Goal: Information Seeking & Learning: Learn about a topic

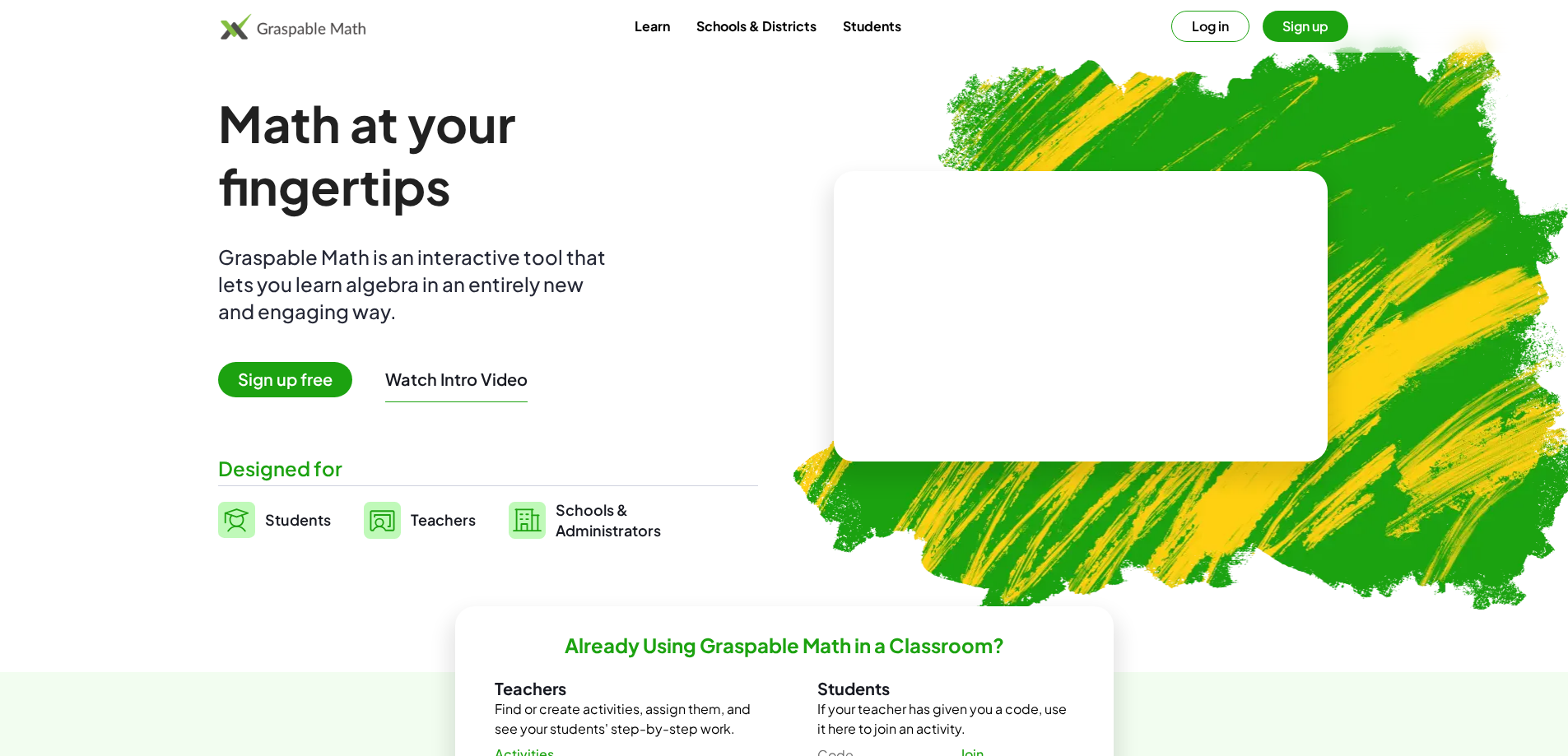
click at [1194, 31] on button "Log in" at bounding box center [1210, 26] width 79 height 32
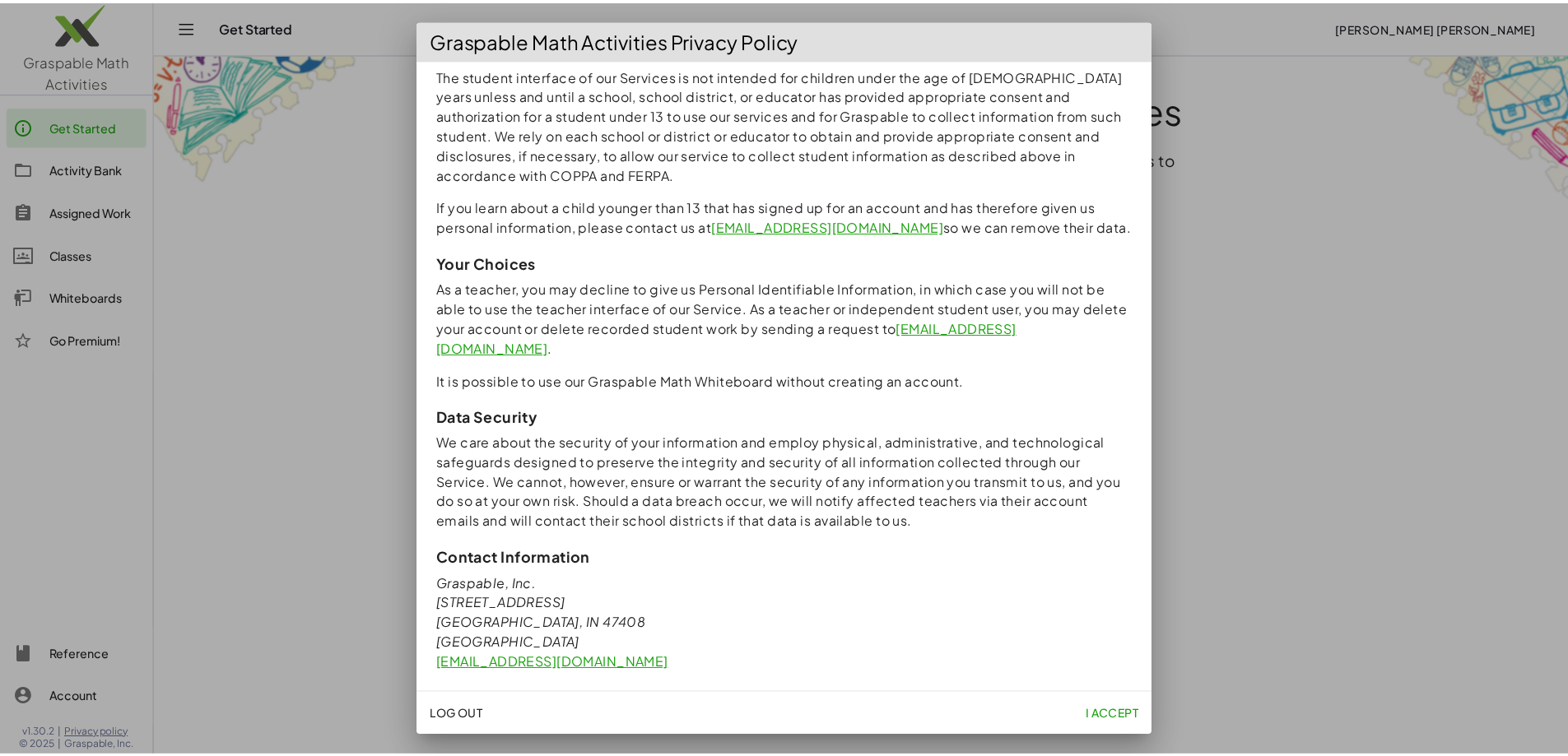
scroll to position [1314, 0]
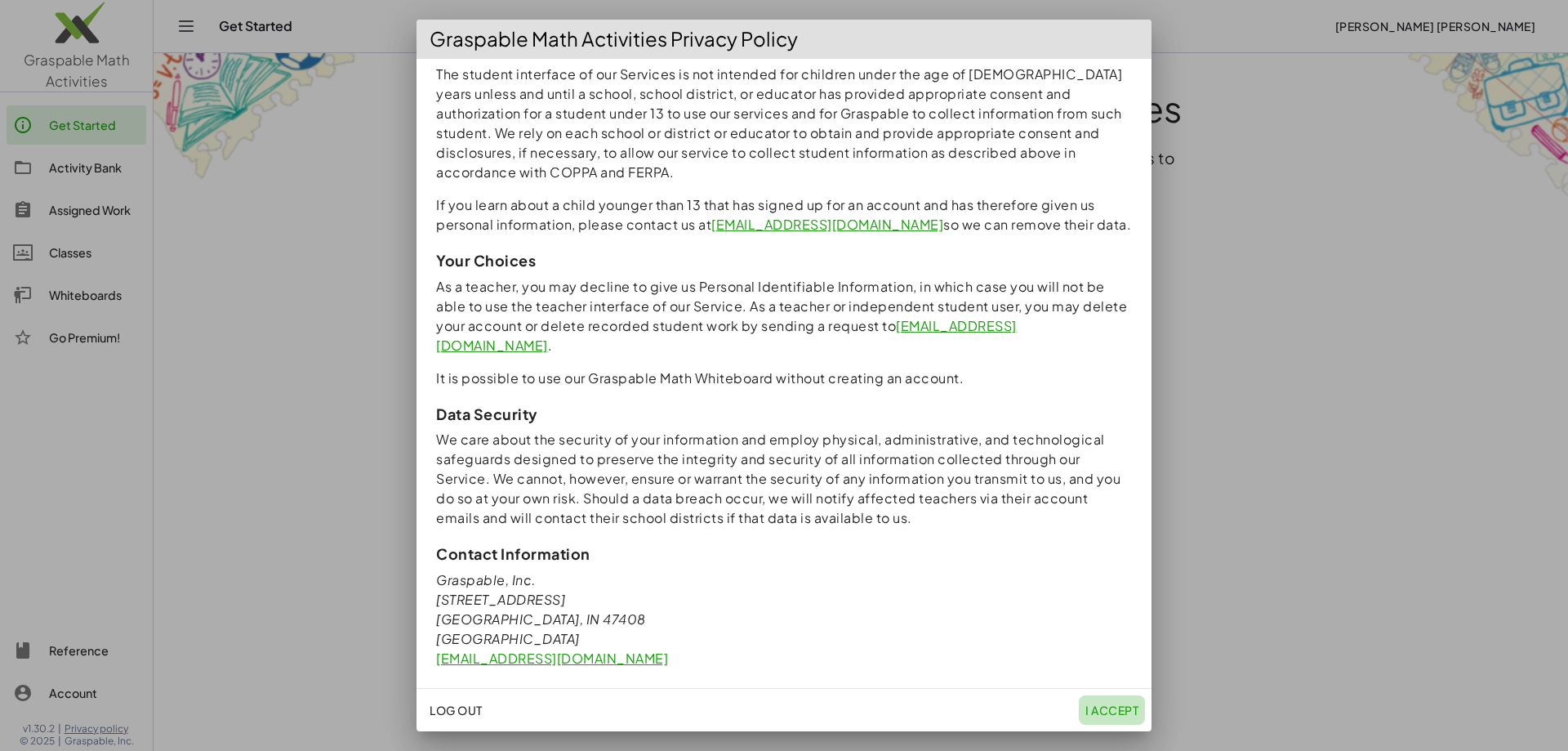
click at [1110, 714] on span "I accept" at bounding box center [1111, 709] width 53 height 14
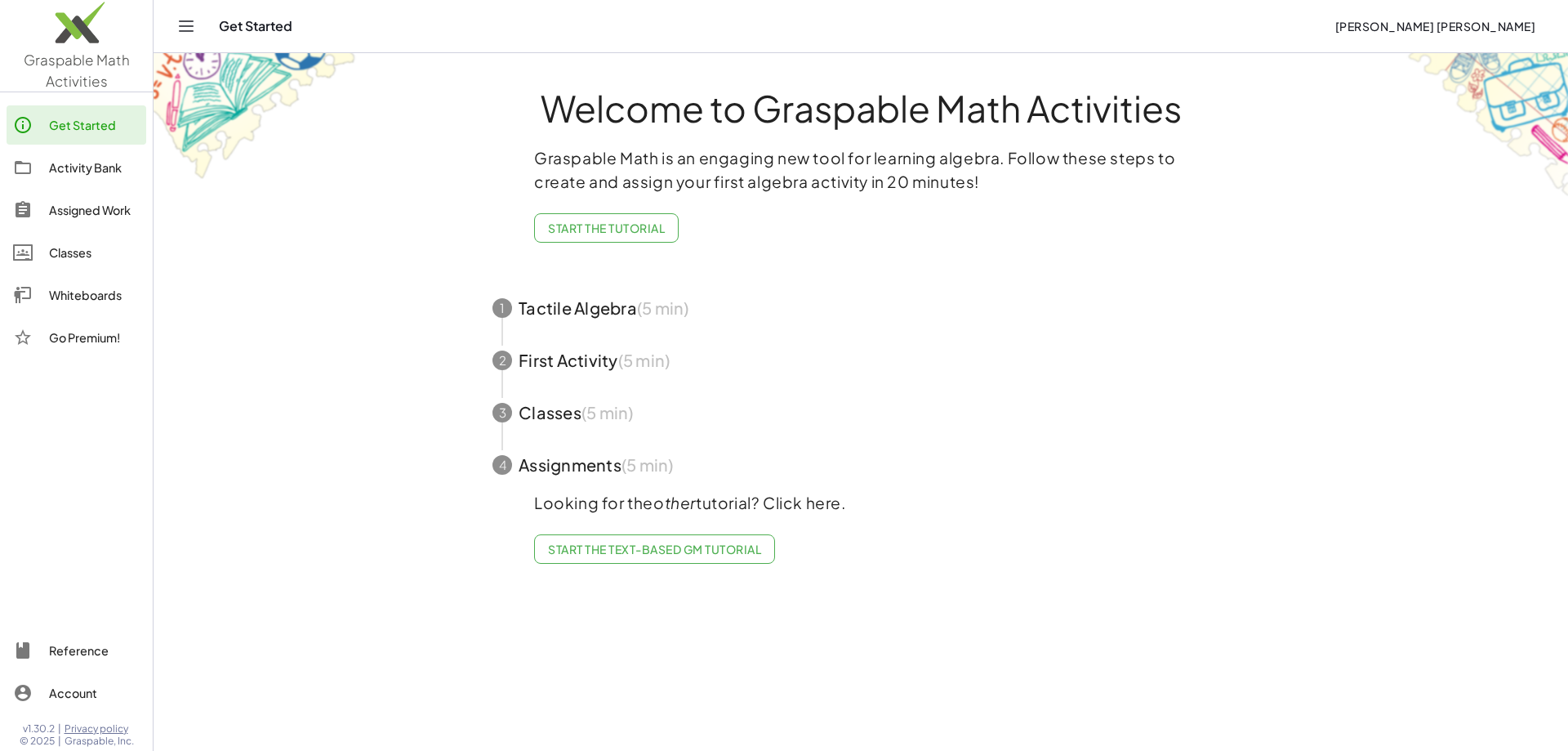
click at [60, 175] on div "Activity Bank" at bounding box center [94, 167] width 91 height 19
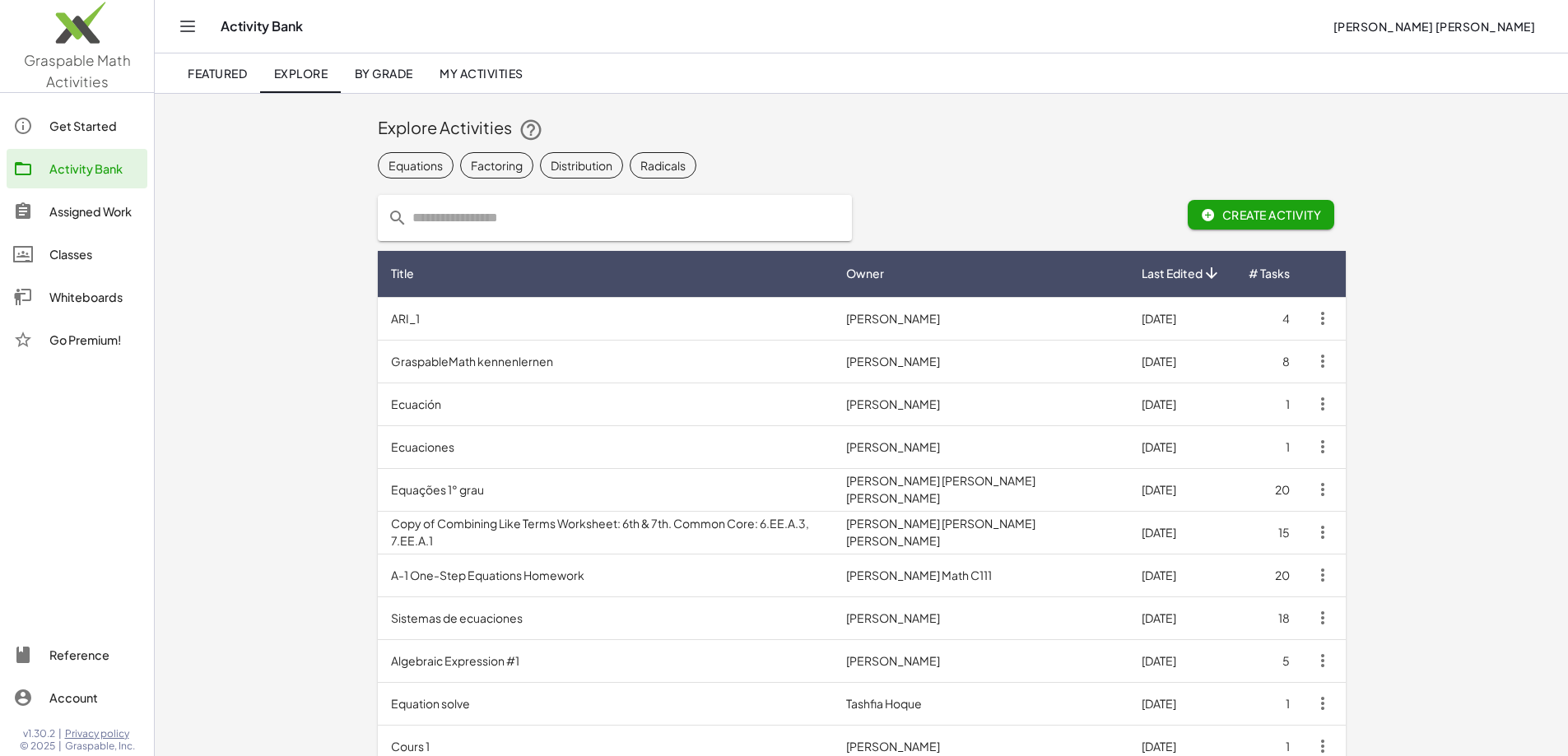
click at [407, 224] on input "text" at bounding box center [624, 218] width 434 height 46
type input "**********"
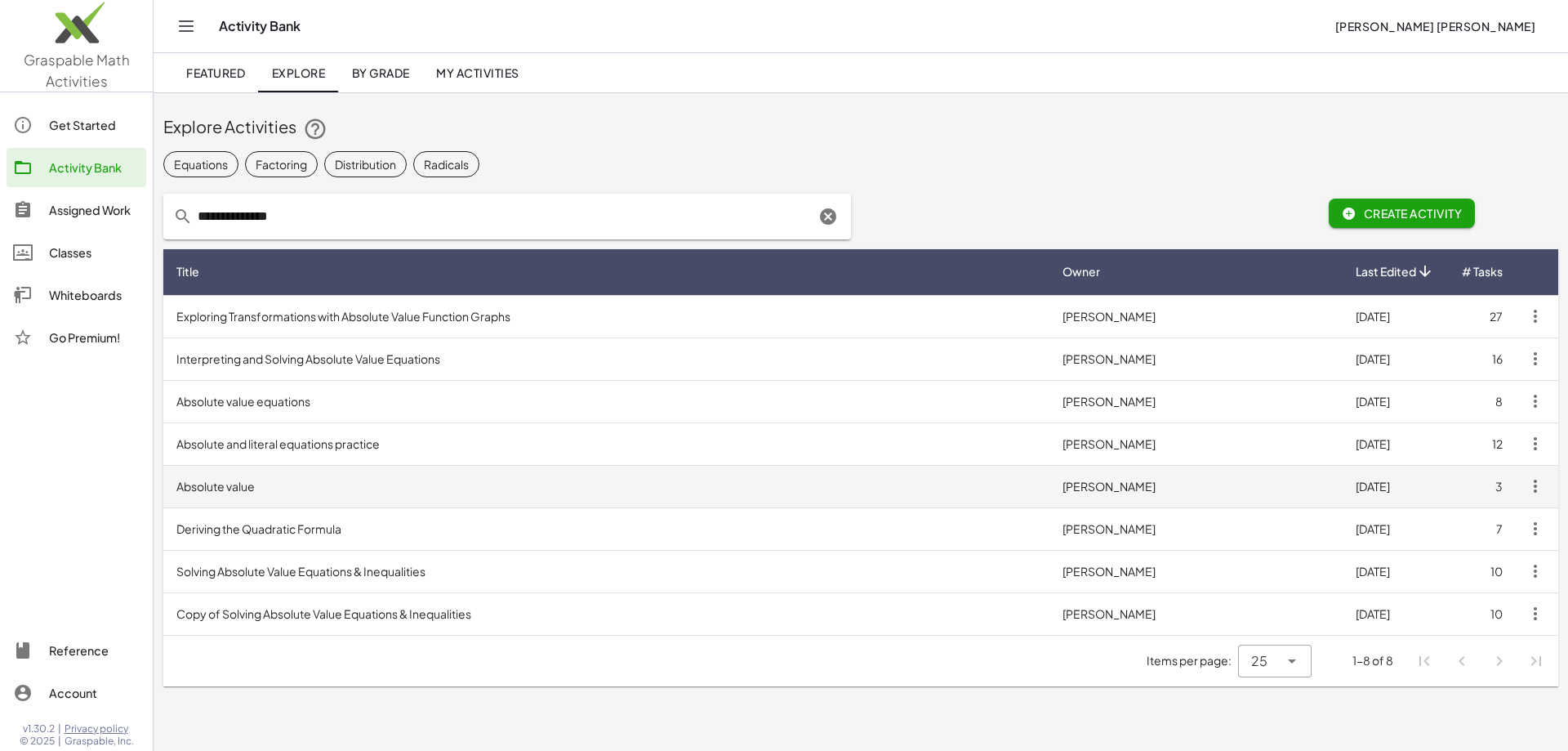
click at [375, 481] on td "Absolute value" at bounding box center [607, 487] width 886 height 42
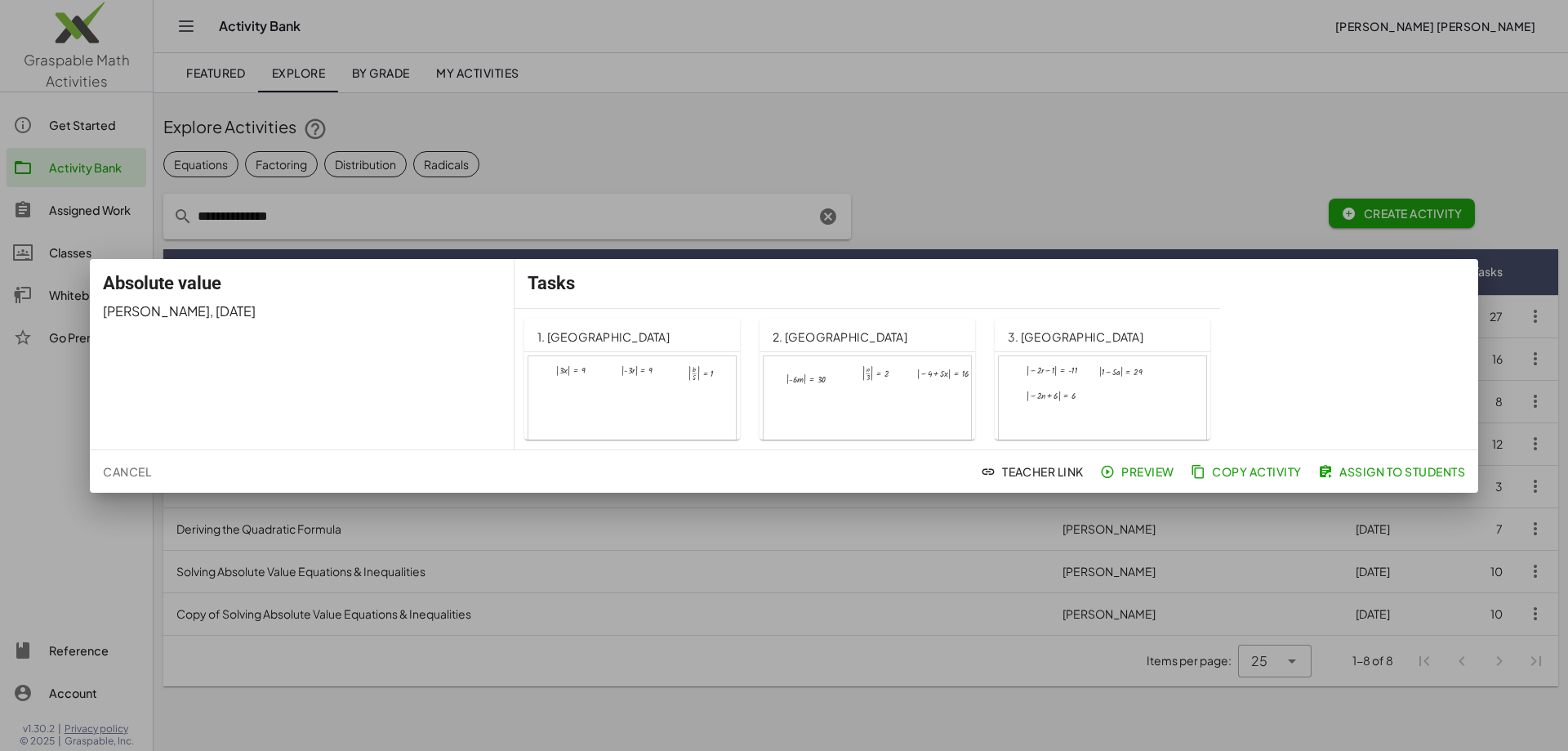
click at [603, 391] on div at bounding box center [632, 414] width 208 height 118
click at [834, 159] on div at bounding box center [784, 376] width 1568 height 751
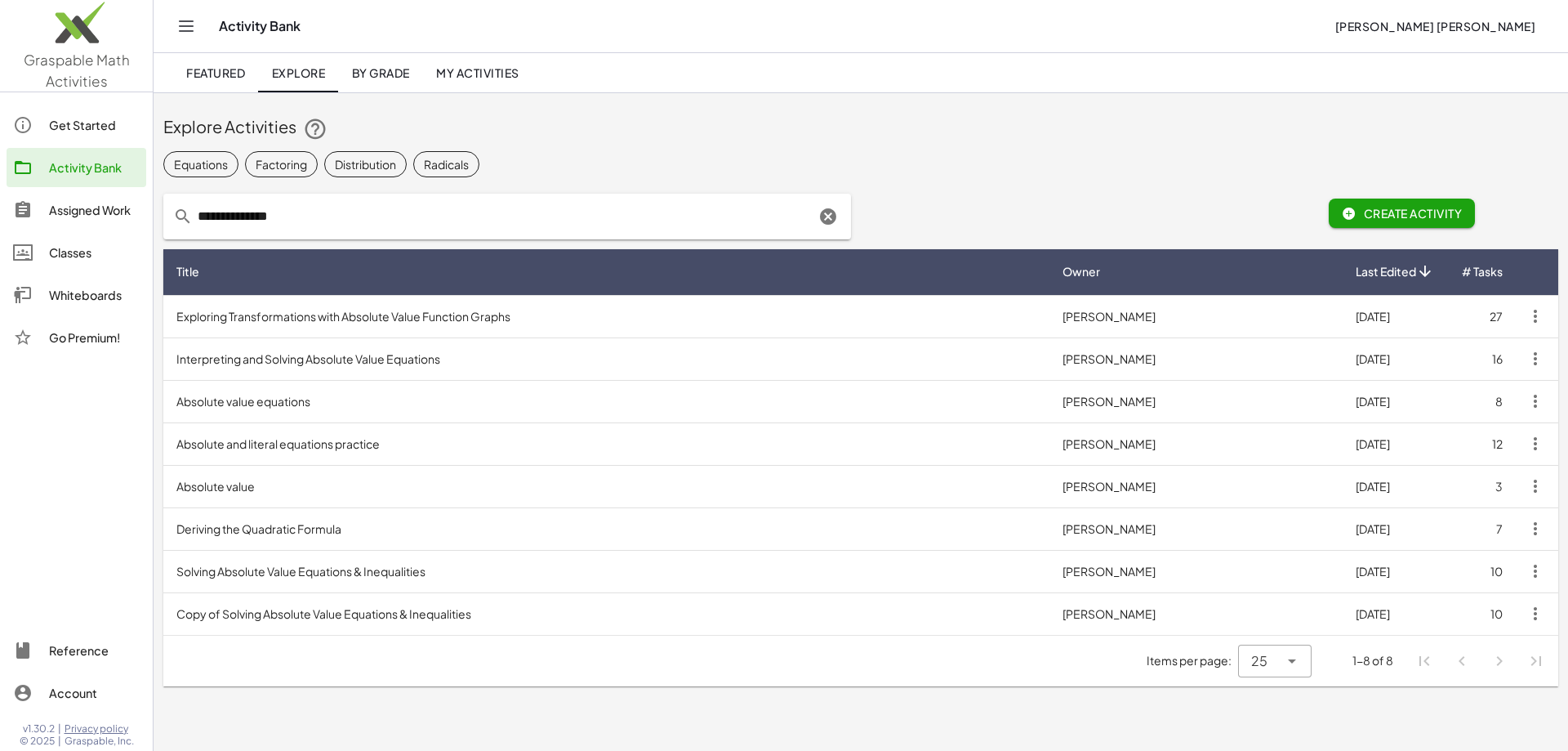
click at [86, 129] on div "Get Started" at bounding box center [94, 125] width 91 height 19
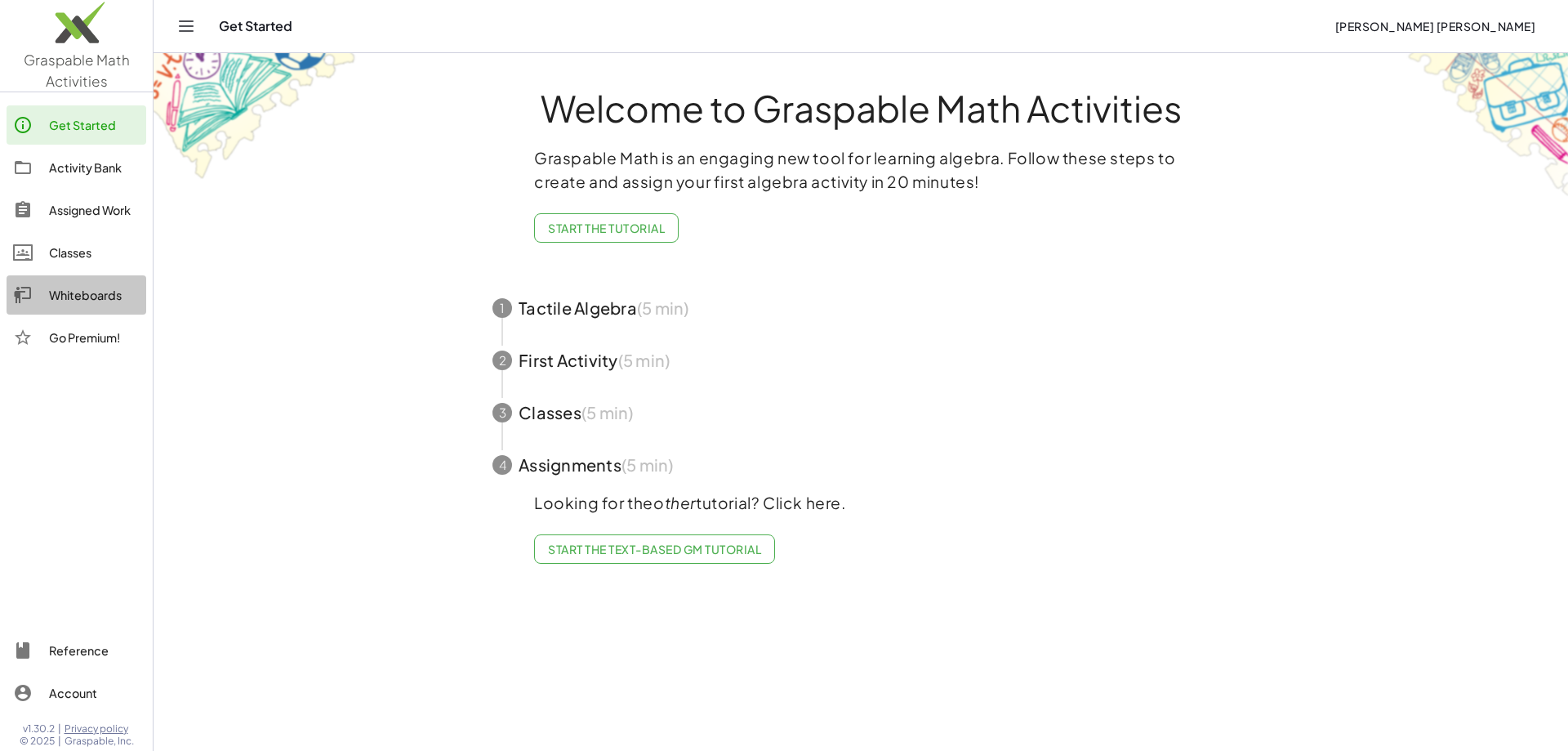
click at [86, 298] on div "Whiteboards" at bounding box center [94, 294] width 91 height 19
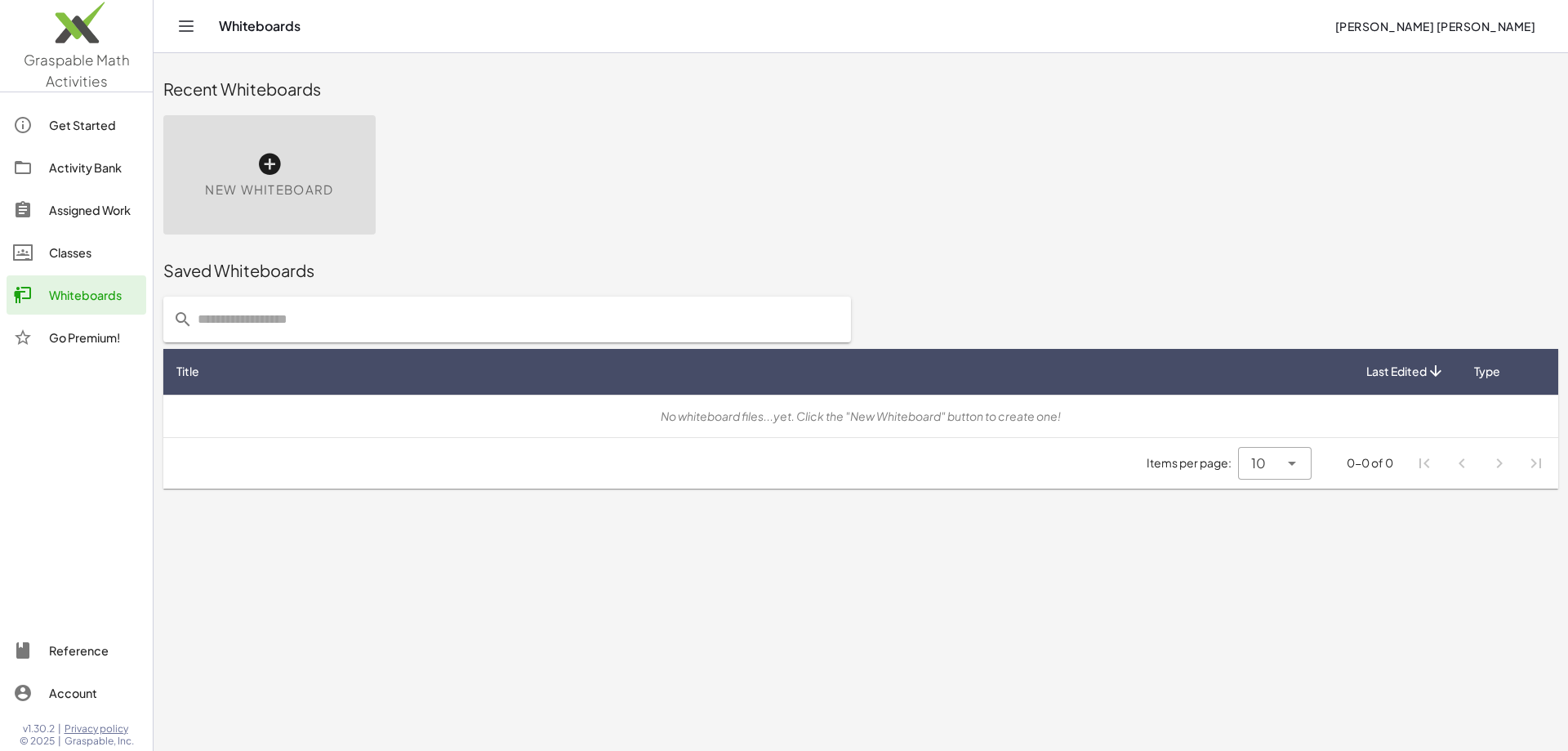
click at [262, 165] on icon at bounding box center [269, 164] width 26 height 26
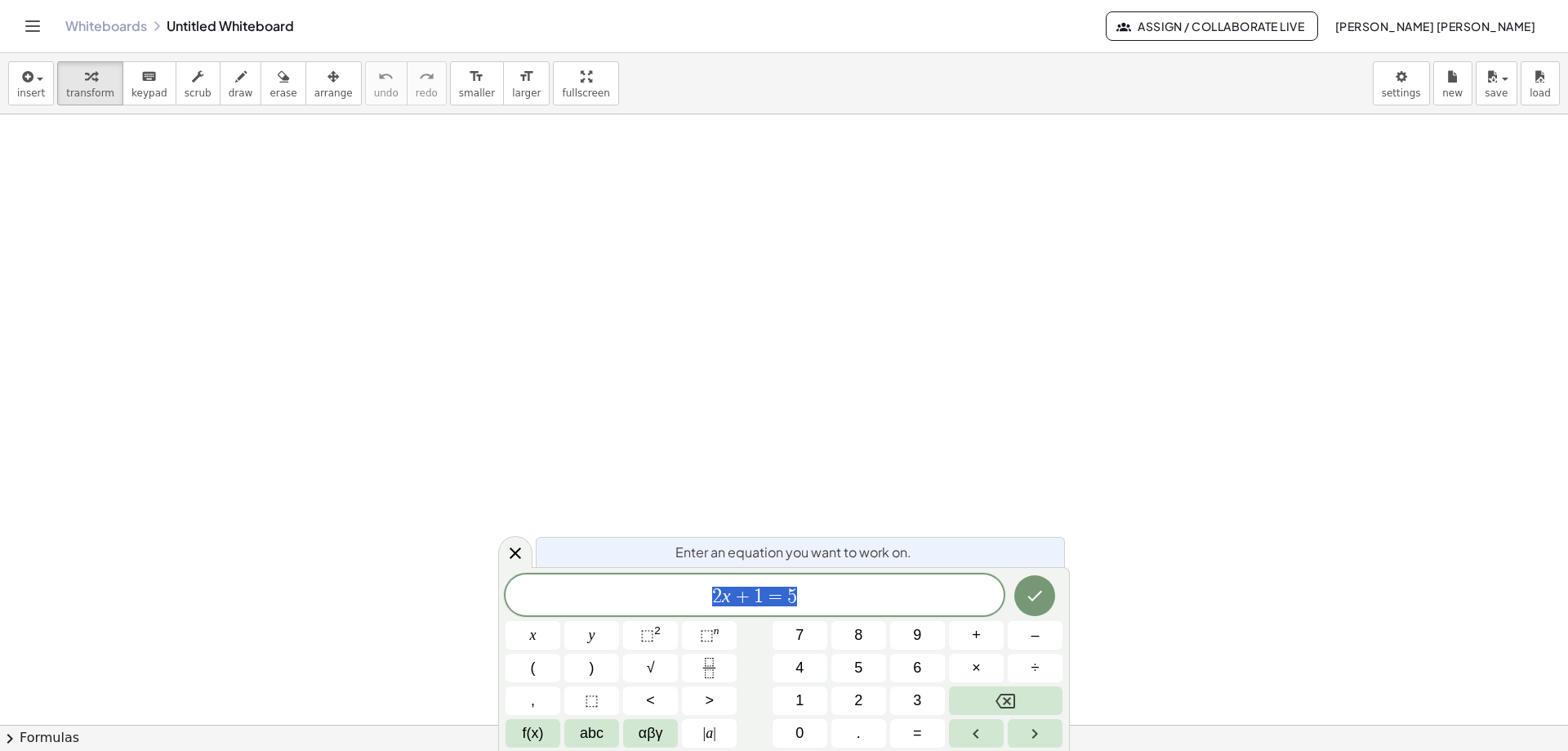
click at [273, 162] on div at bounding box center [784, 725] width 1568 height 1221
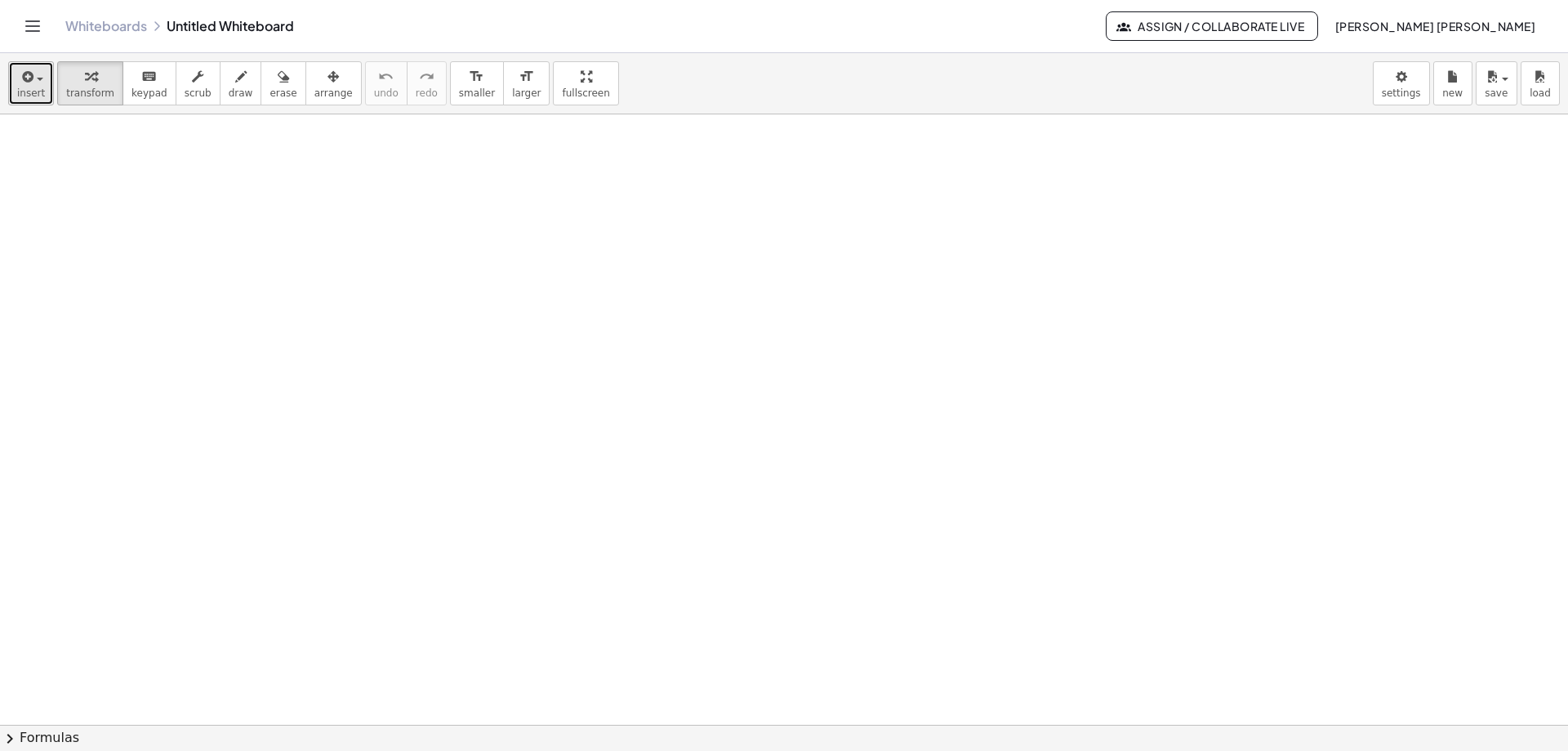
click at [27, 80] on icon "button" at bounding box center [25, 76] width 14 height 19
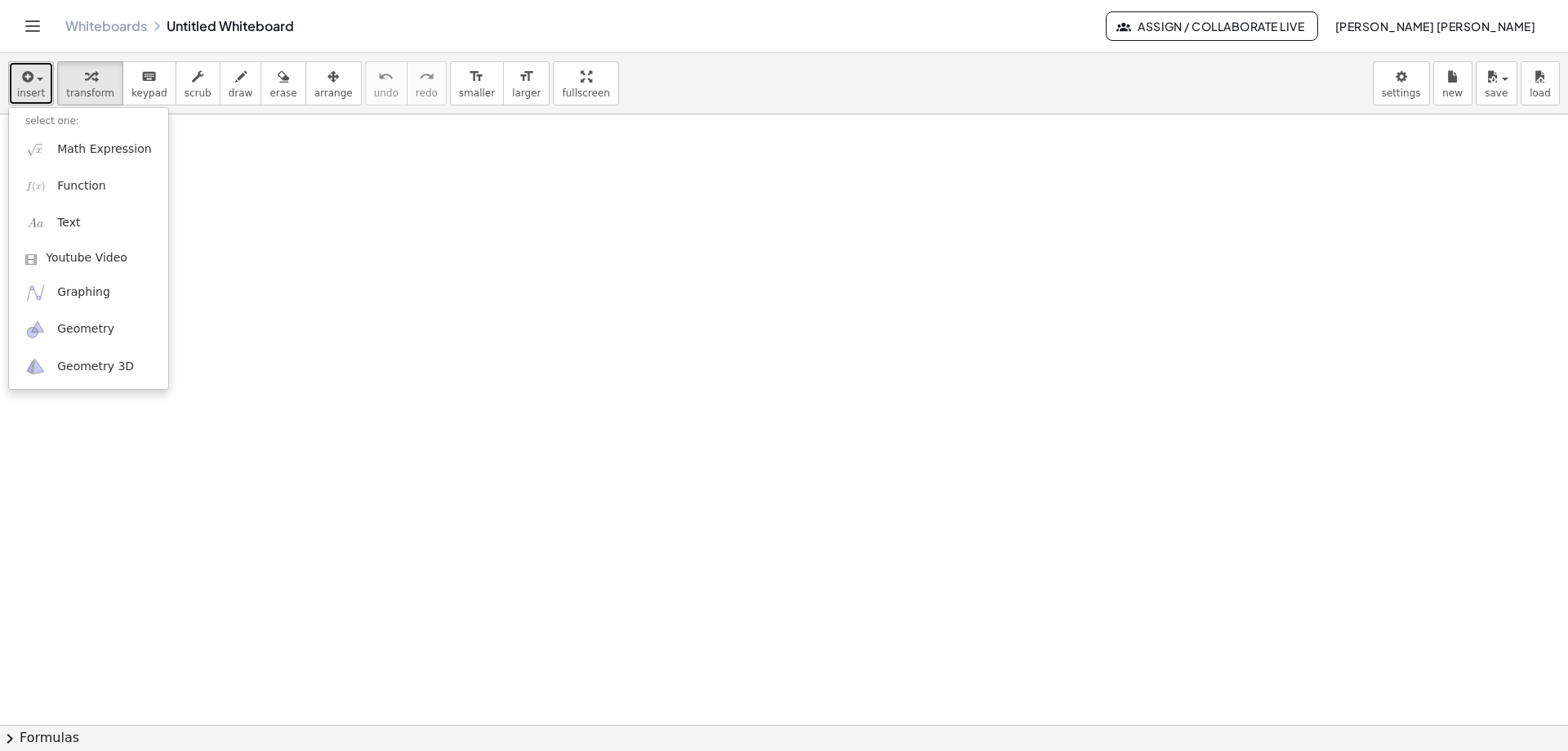
click at [27, 80] on icon "button" at bounding box center [25, 76] width 14 height 19
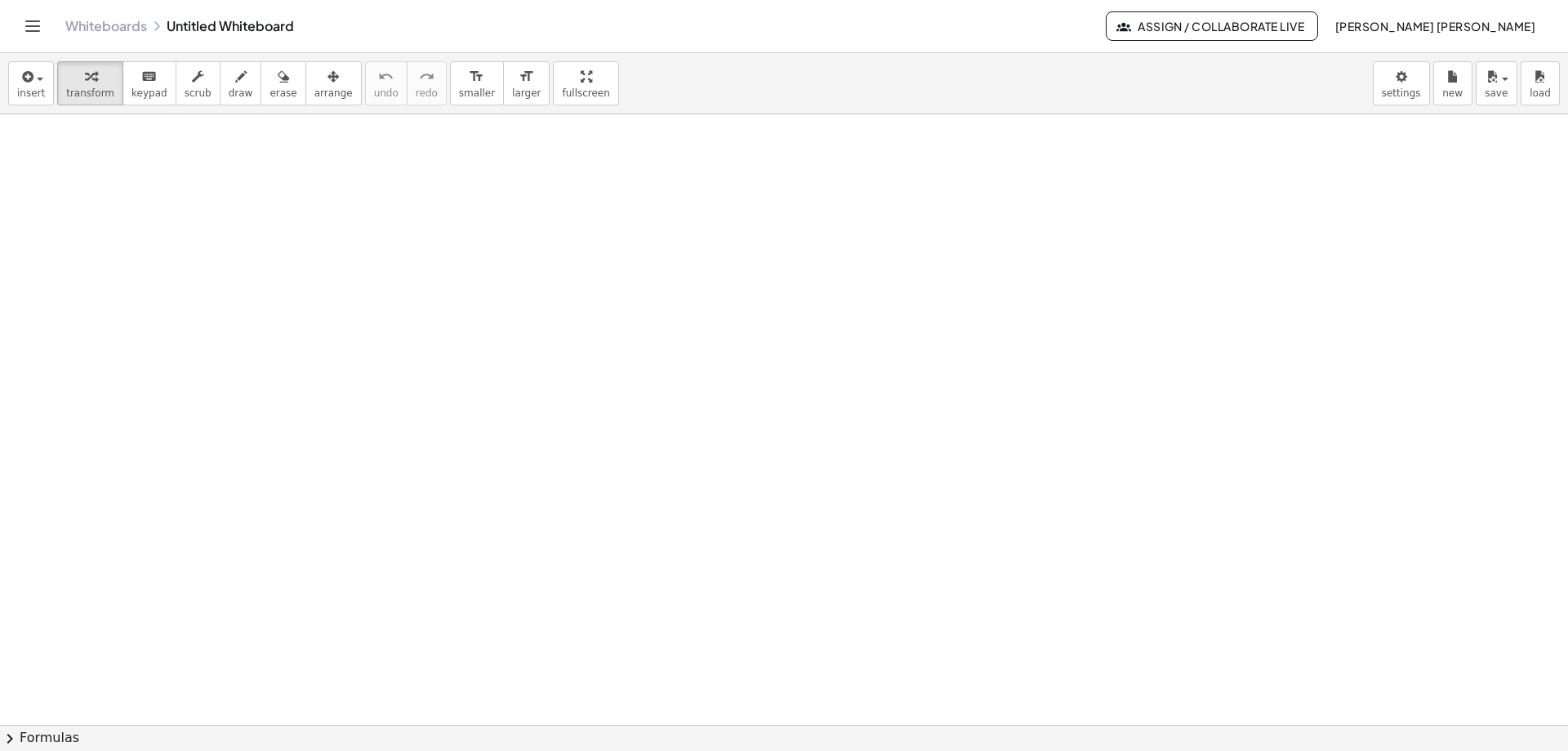
click at [36, 30] on icon "Toggle navigation" at bounding box center [32, 25] width 19 height 19
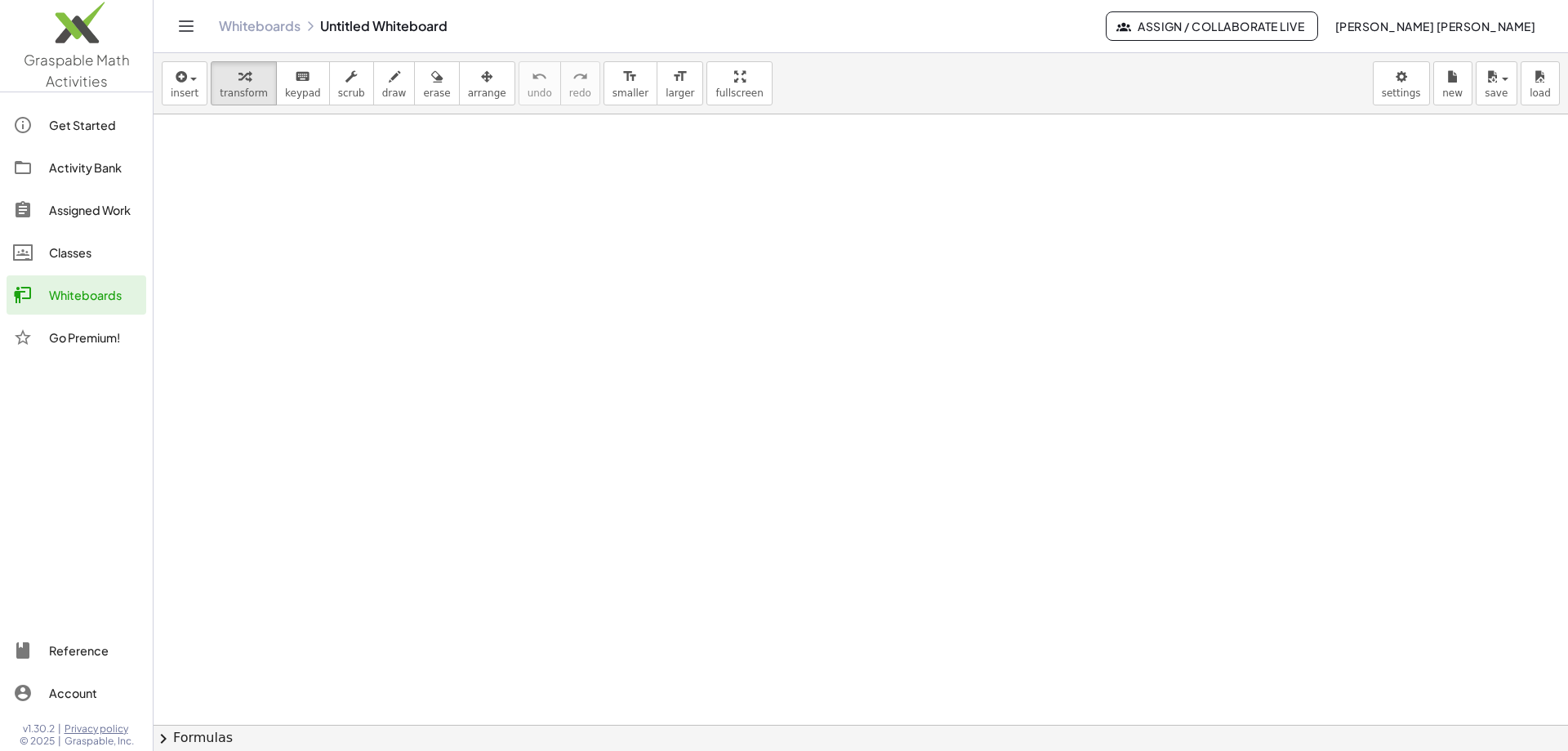
click at [273, 258] on div at bounding box center [861, 725] width 1415 height 1221
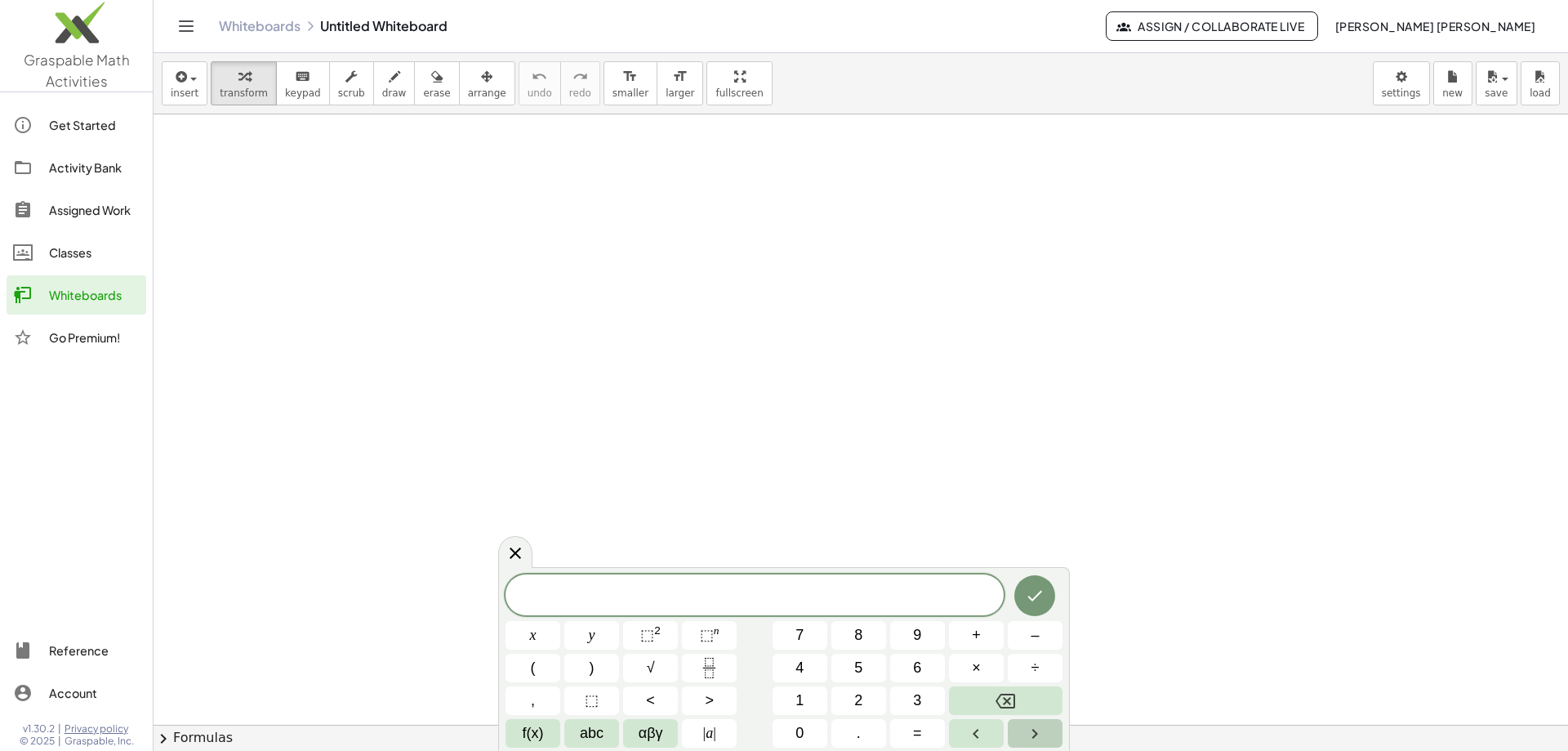
click at [1043, 734] on icon "Right arrow" at bounding box center [1034, 733] width 19 height 19
click at [963, 730] on button "Left arrow" at bounding box center [976, 733] width 55 height 29
click at [717, 736] on button "| a |" at bounding box center [709, 733] width 55 height 29
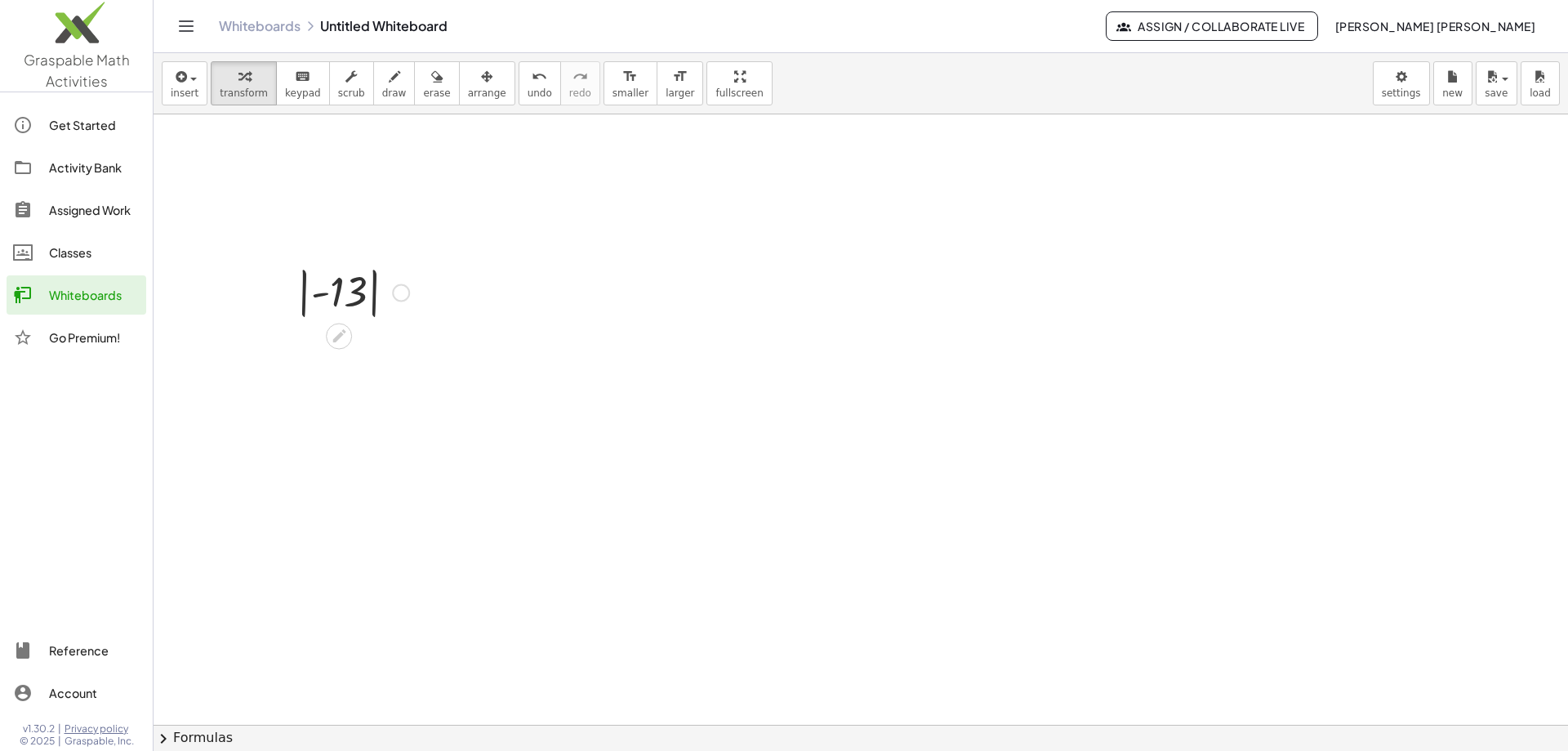
click at [397, 299] on div at bounding box center [401, 293] width 18 height 18
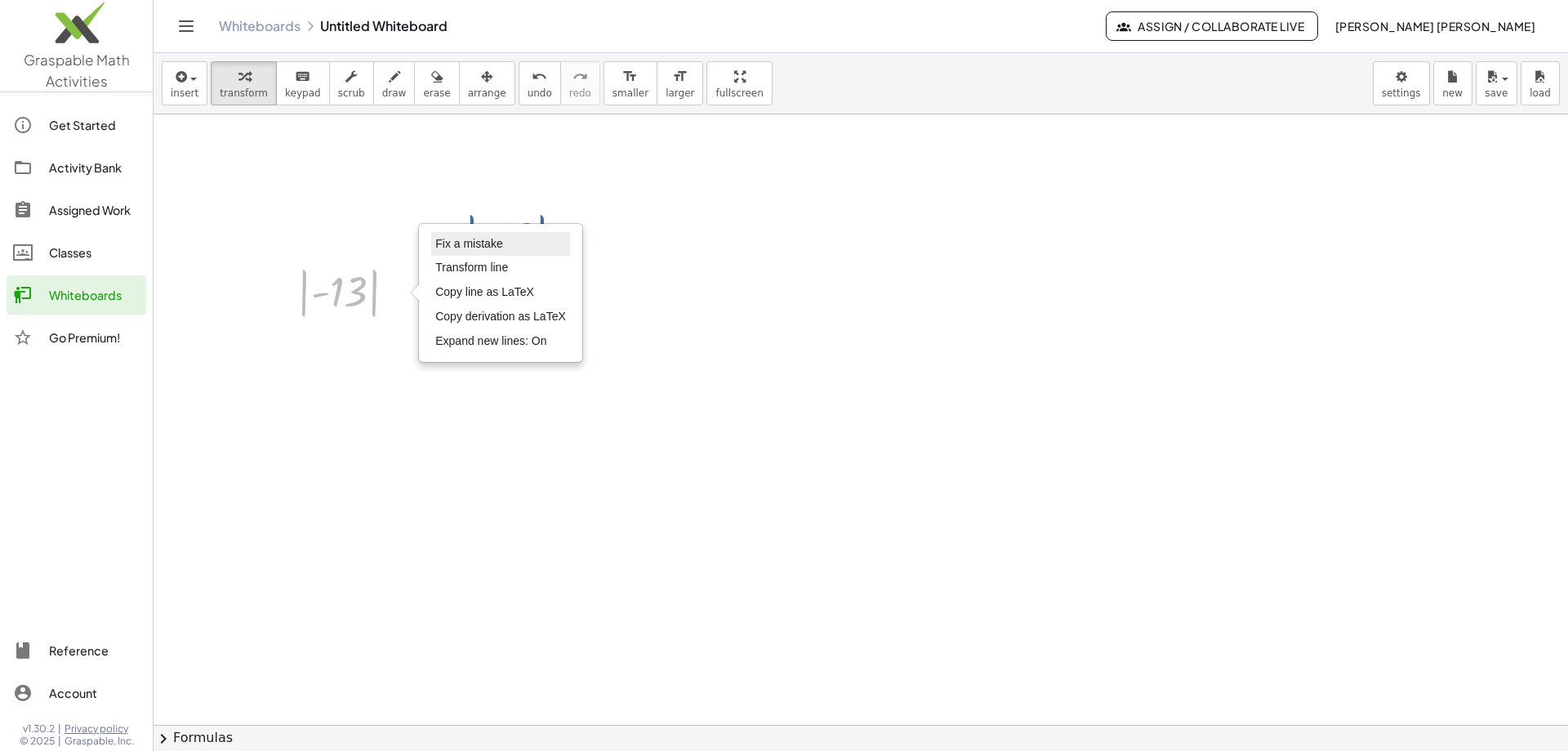
drag, startPoint x: 335, startPoint y: 290, endPoint x: 529, endPoint y: 247, distance: 198.7
click at [421, 258] on div "| - 13 | | - 13 | Fix a mistake Transform line Copy line as LaTeX Copy derivati…" at bounding box center [346, 292] width 148 height 68
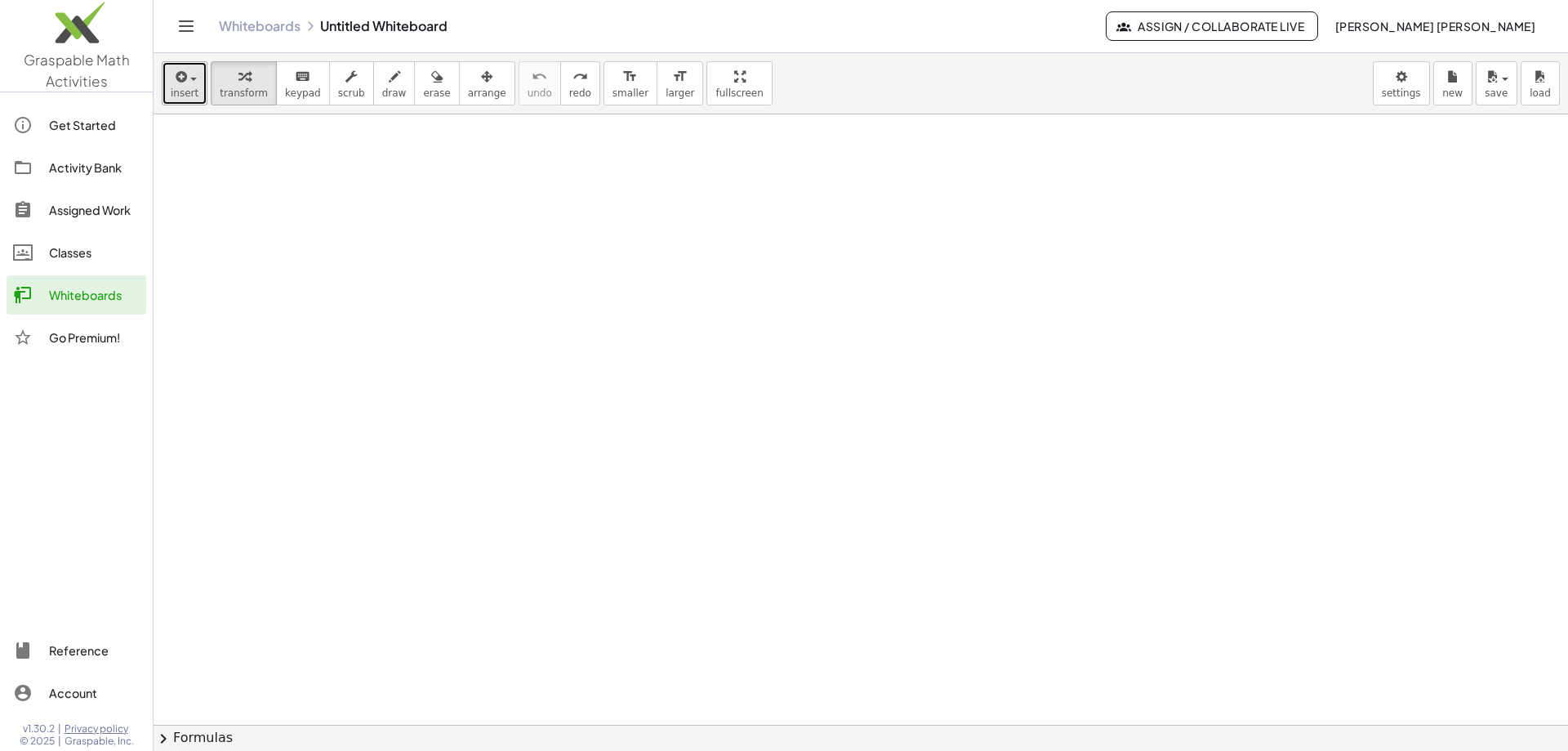
click at [173, 92] on span "insert" at bounding box center [184, 92] width 28 height 11
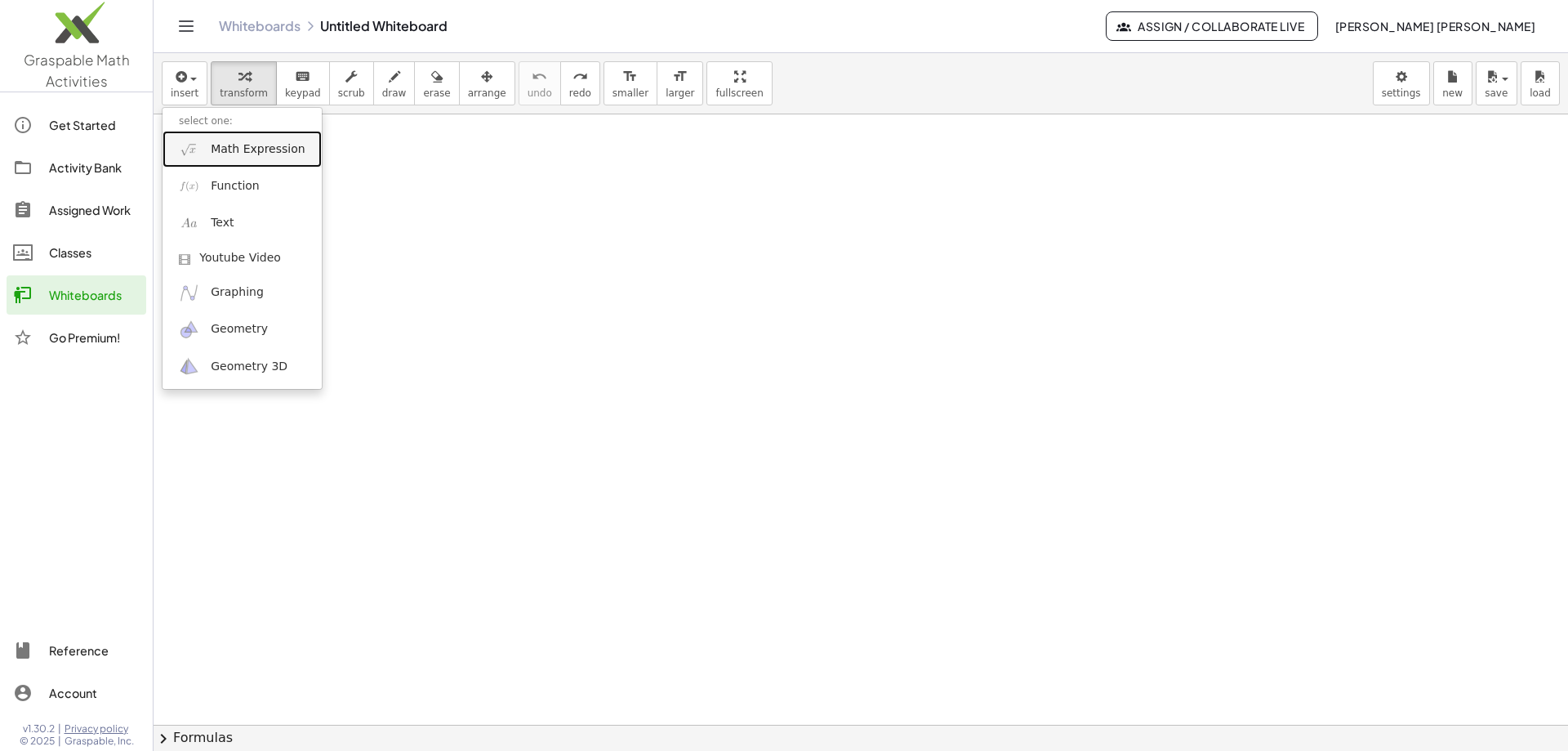
click at [253, 159] on link "Math Expression" at bounding box center [242, 148] width 159 height 36
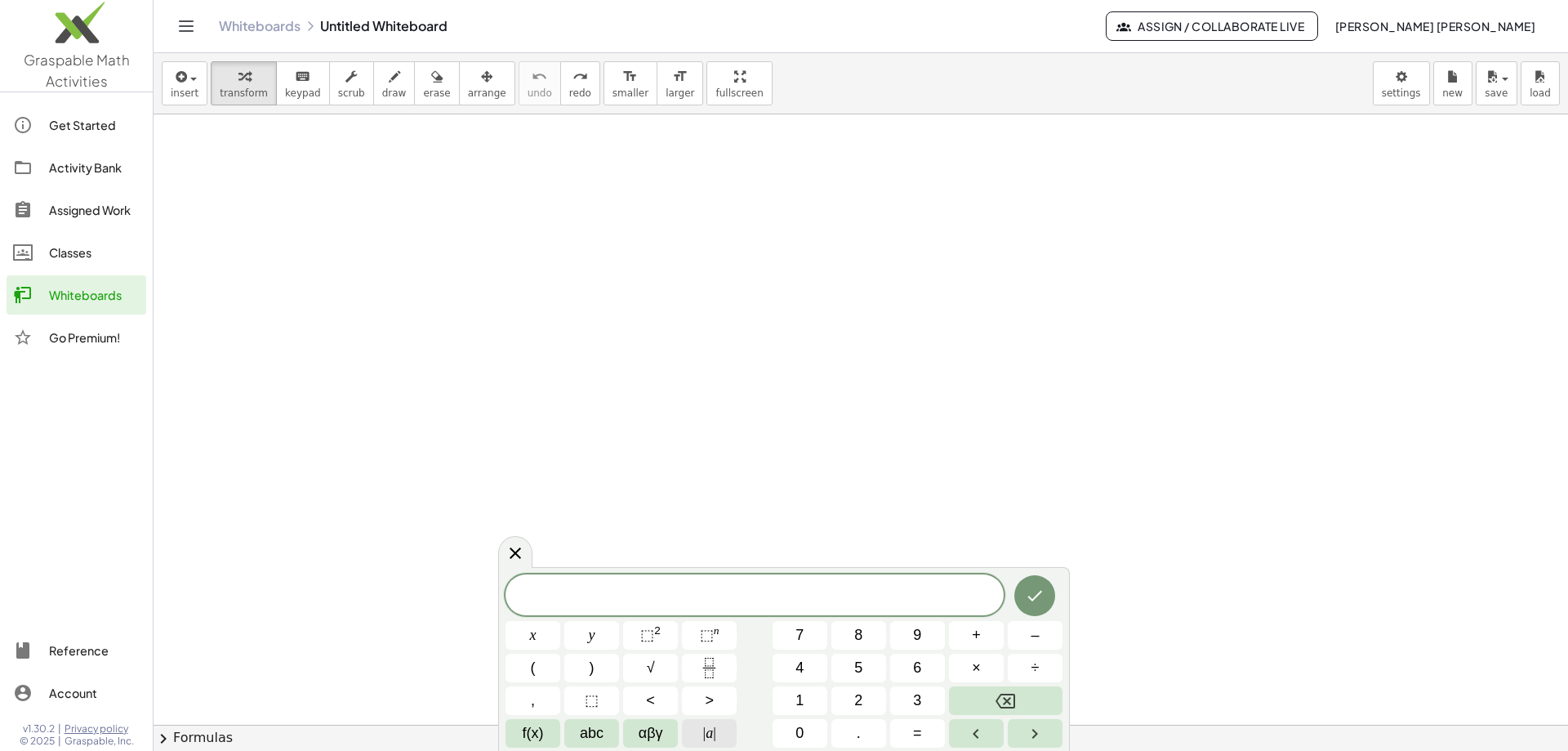
click at [713, 737] on span "|" at bounding box center [715, 732] width 3 height 16
click at [920, 732] on span "=" at bounding box center [917, 733] width 9 height 22
click at [915, 736] on span "=" at bounding box center [917, 733] width 9 height 22
click at [1044, 590] on icon "Done" at bounding box center [1034, 593] width 19 height 19
click at [1035, 595] on icon "Done" at bounding box center [1034, 593] width 19 height 19
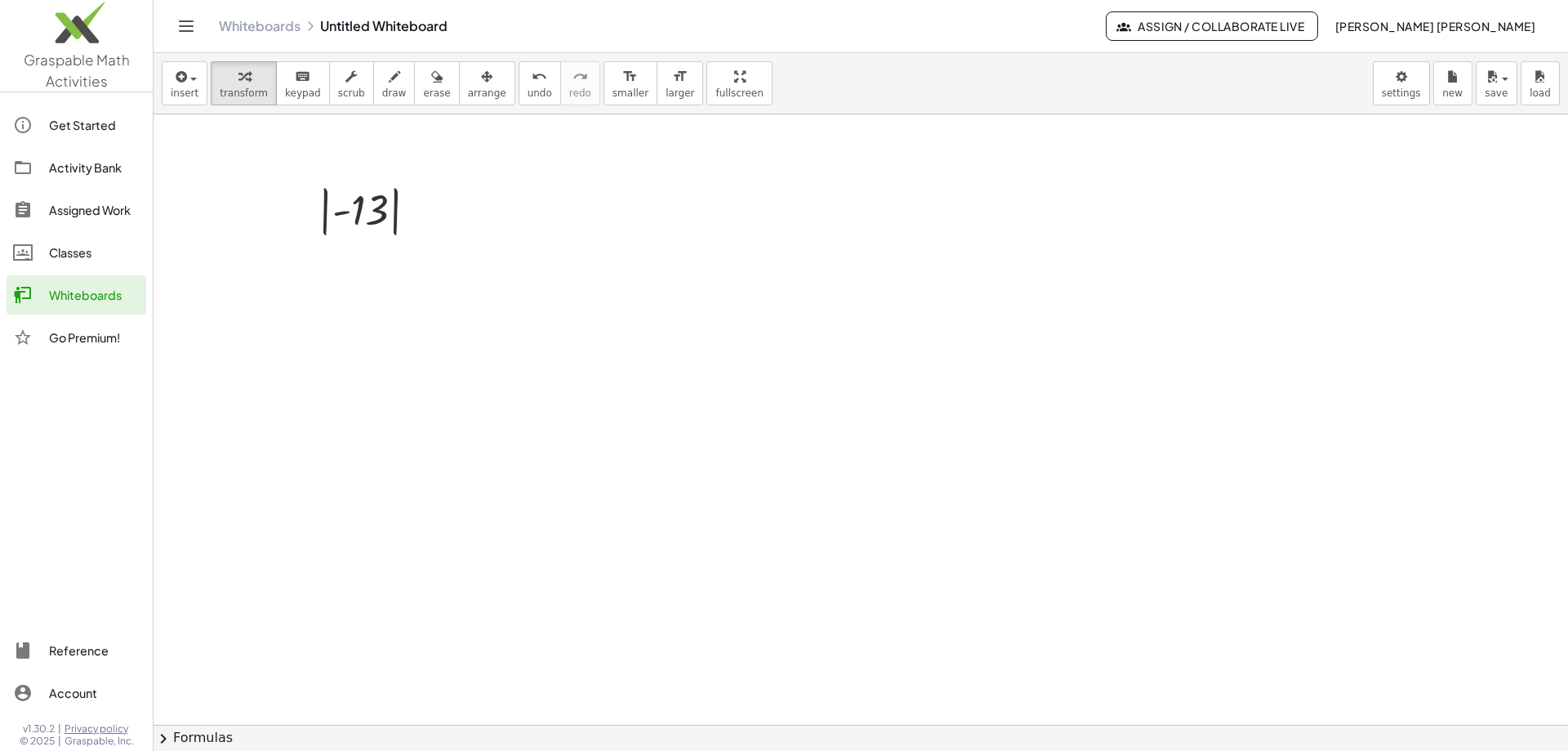
click at [346, 244] on div at bounding box center [861, 725] width 1415 height 1221
click at [407, 283] on div at bounding box center [413, 275] width 102 height 54
click at [457, 277] on div at bounding box center [413, 275] width 102 height 54
click at [444, 277] on div at bounding box center [446, 276] width 18 height 18
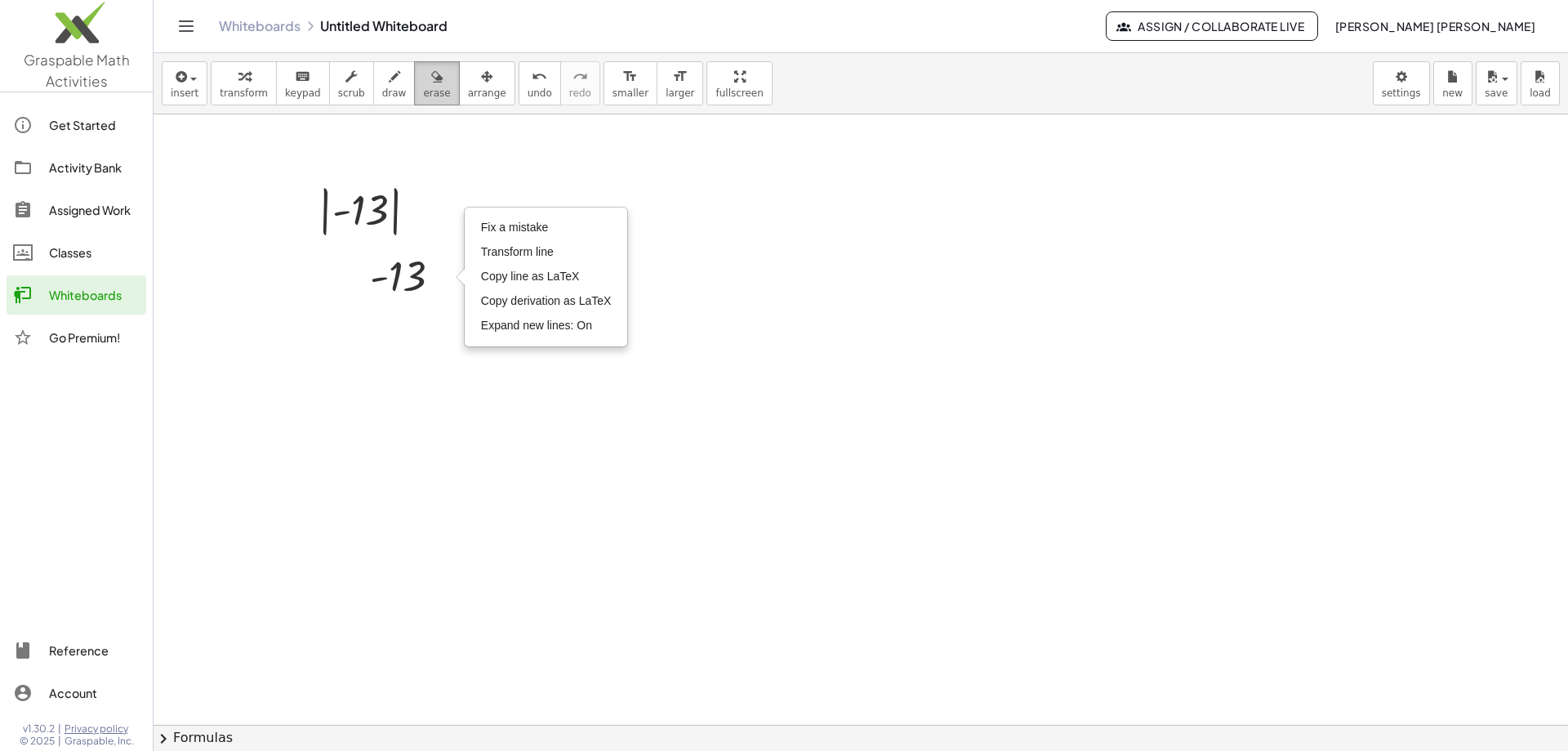
click at [431, 84] on icon "button" at bounding box center [436, 76] width 11 height 19
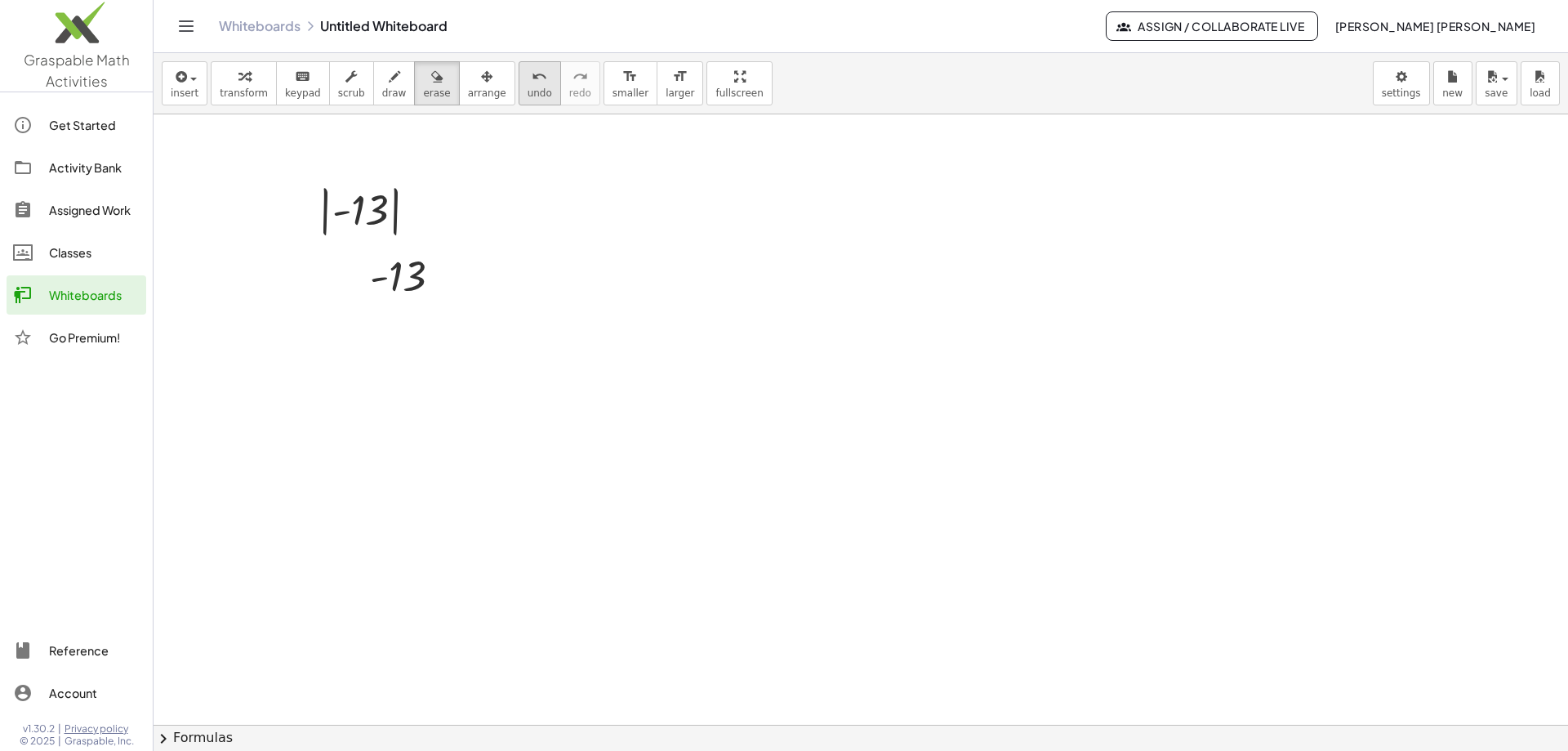
click at [532, 82] on icon "undo" at bounding box center [540, 76] width 15 height 19
click at [369, 204] on div at bounding box center [861, 725] width 1415 height 1221
click at [154, 75] on div "insert select one: Math Expression Function Text Youtube Video Graphing Geometr…" at bounding box center [861, 84] width 1415 height 61
click at [172, 79] on icon "button" at bounding box center [179, 76] width 14 height 19
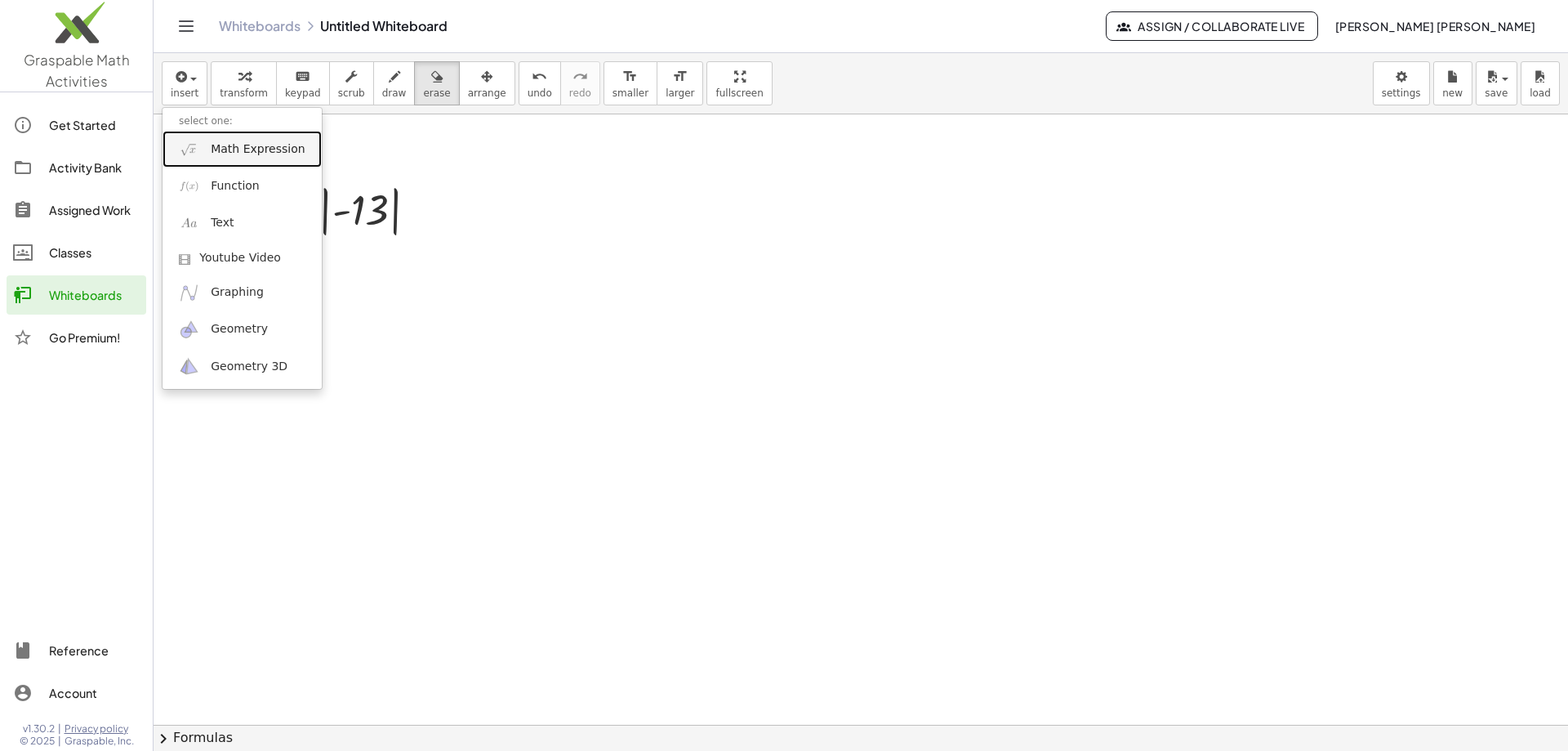
click at [228, 152] on span "Math Expression" at bounding box center [258, 149] width 94 height 16
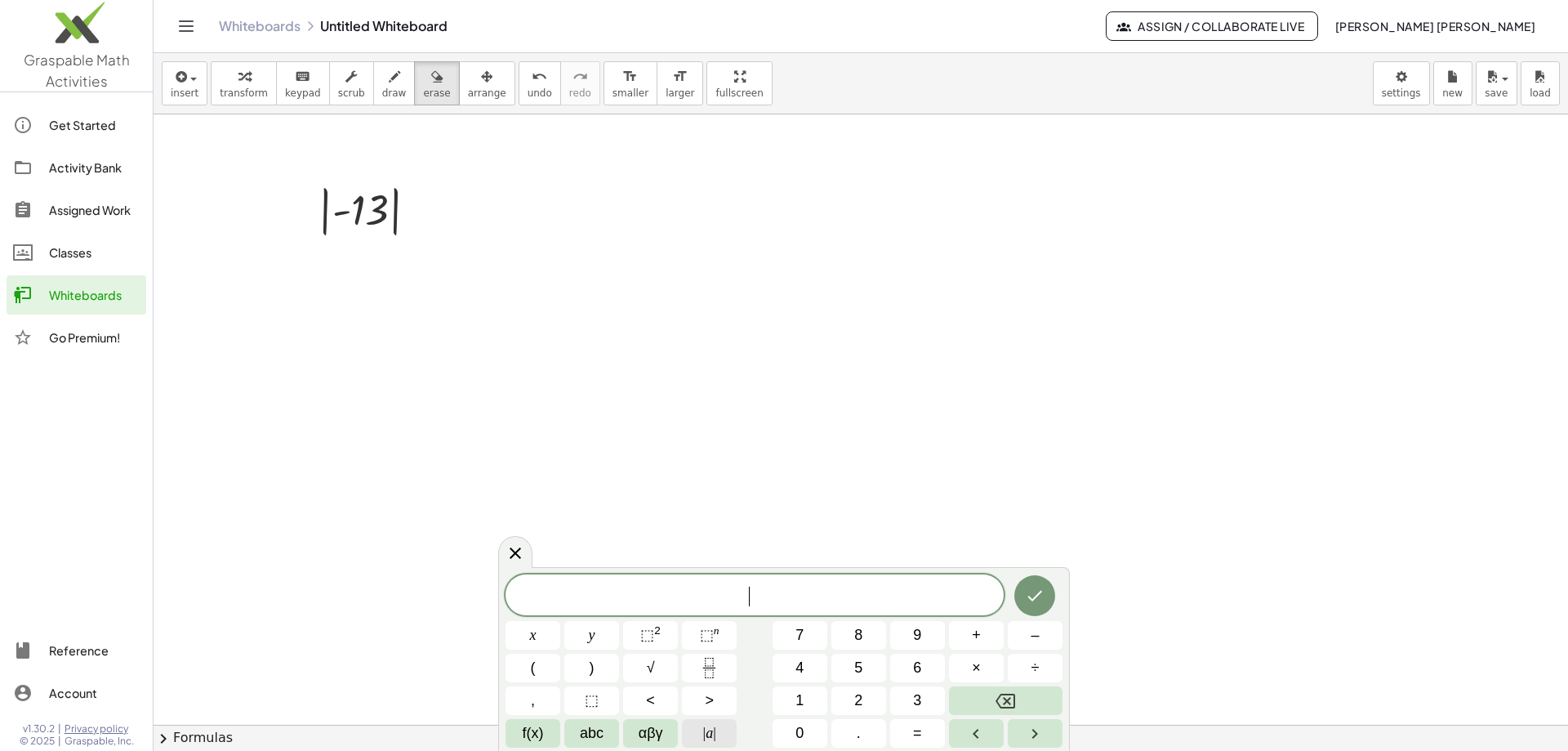
click at [699, 743] on button "| a |" at bounding box center [709, 733] width 55 height 29
click at [694, 732] on button "| a |" at bounding box center [709, 733] width 55 height 29
drag, startPoint x: 920, startPoint y: 598, endPoint x: 1092, endPoint y: 637, distance: 176.4
click at [920, 597] on span "| 2 4 | + | − 8 | ​" at bounding box center [755, 594] width 498 height 27
click at [1032, 587] on icon "Done" at bounding box center [1034, 593] width 19 height 19
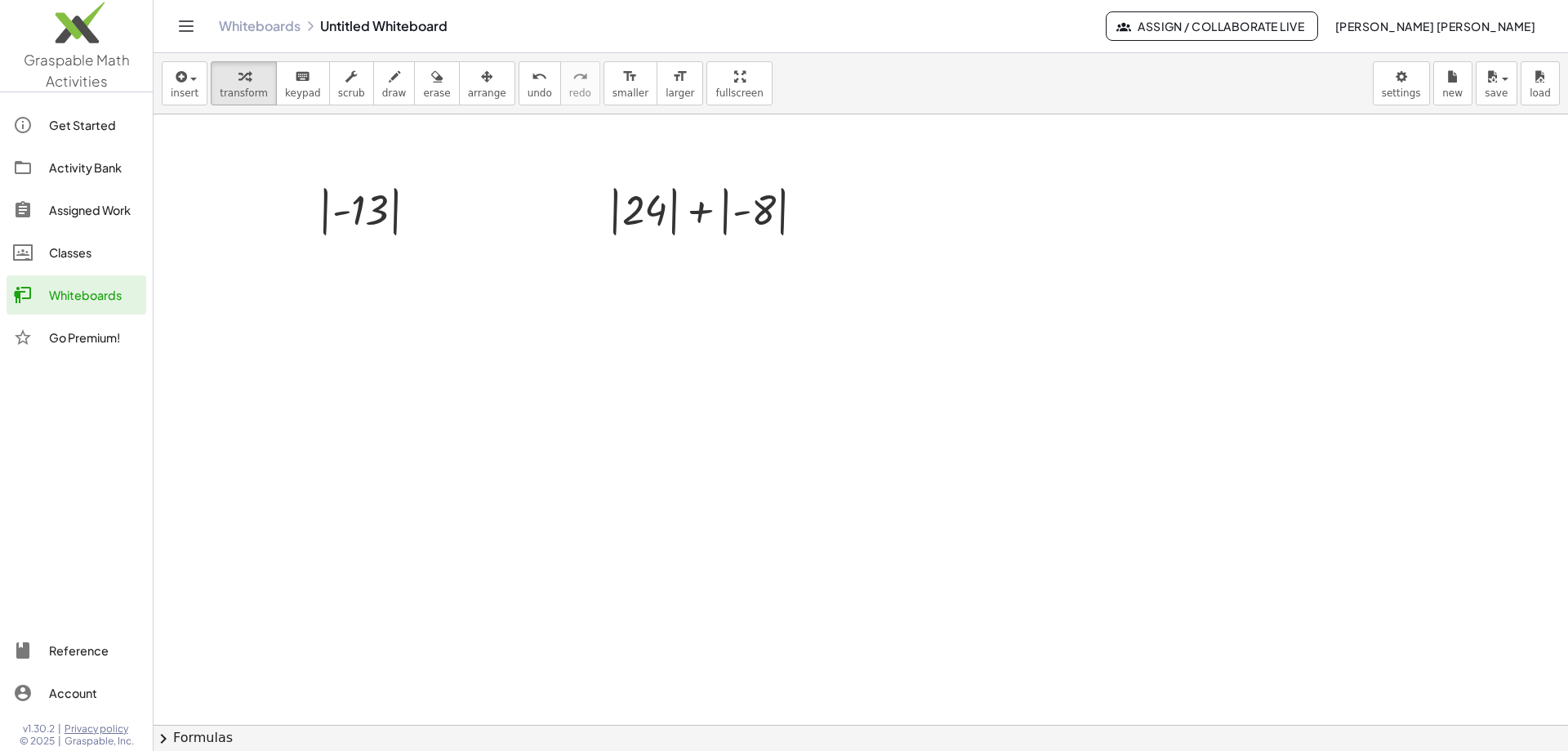
click at [996, 194] on div at bounding box center [861, 725] width 1415 height 1221
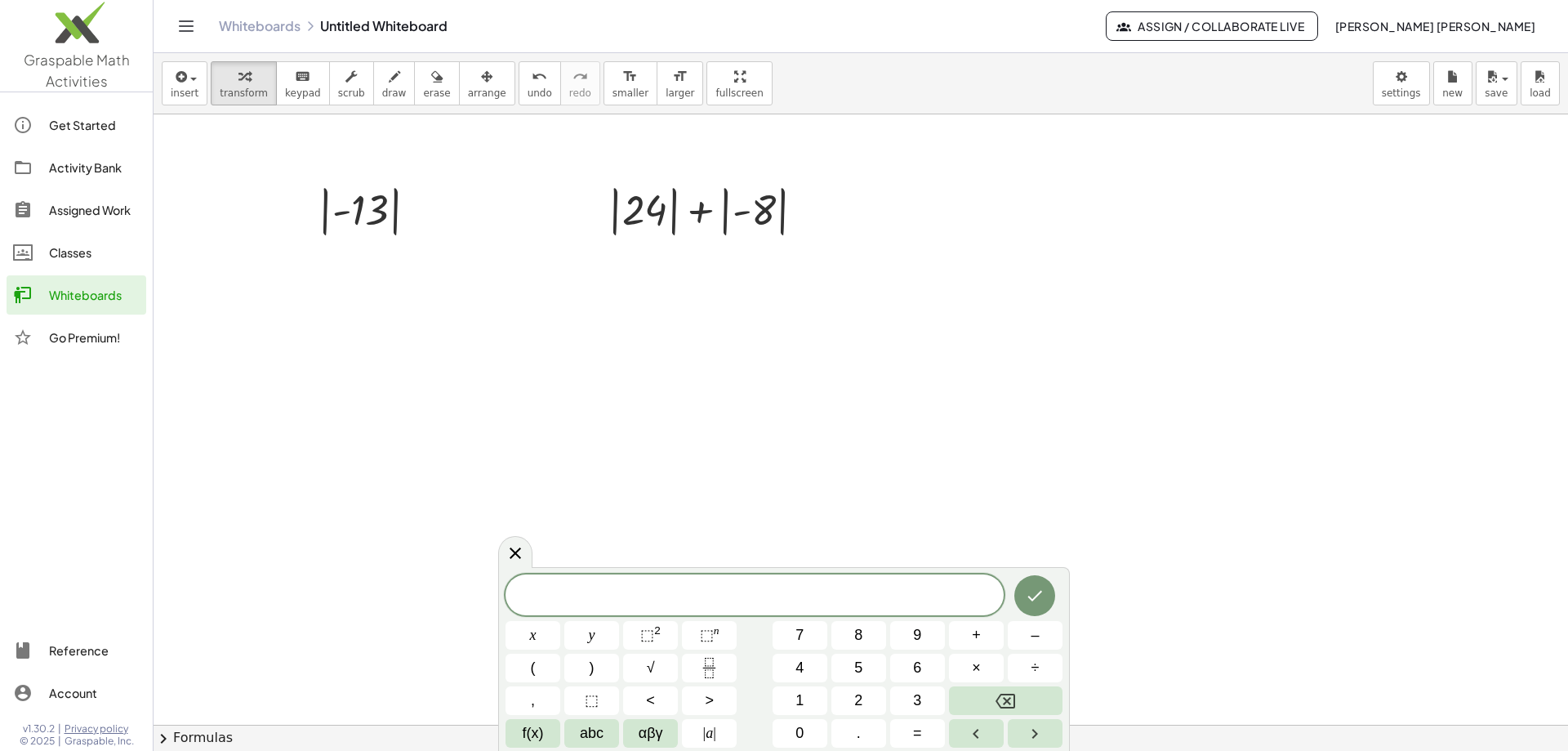
click at [302, 526] on div at bounding box center [861, 725] width 1415 height 1221
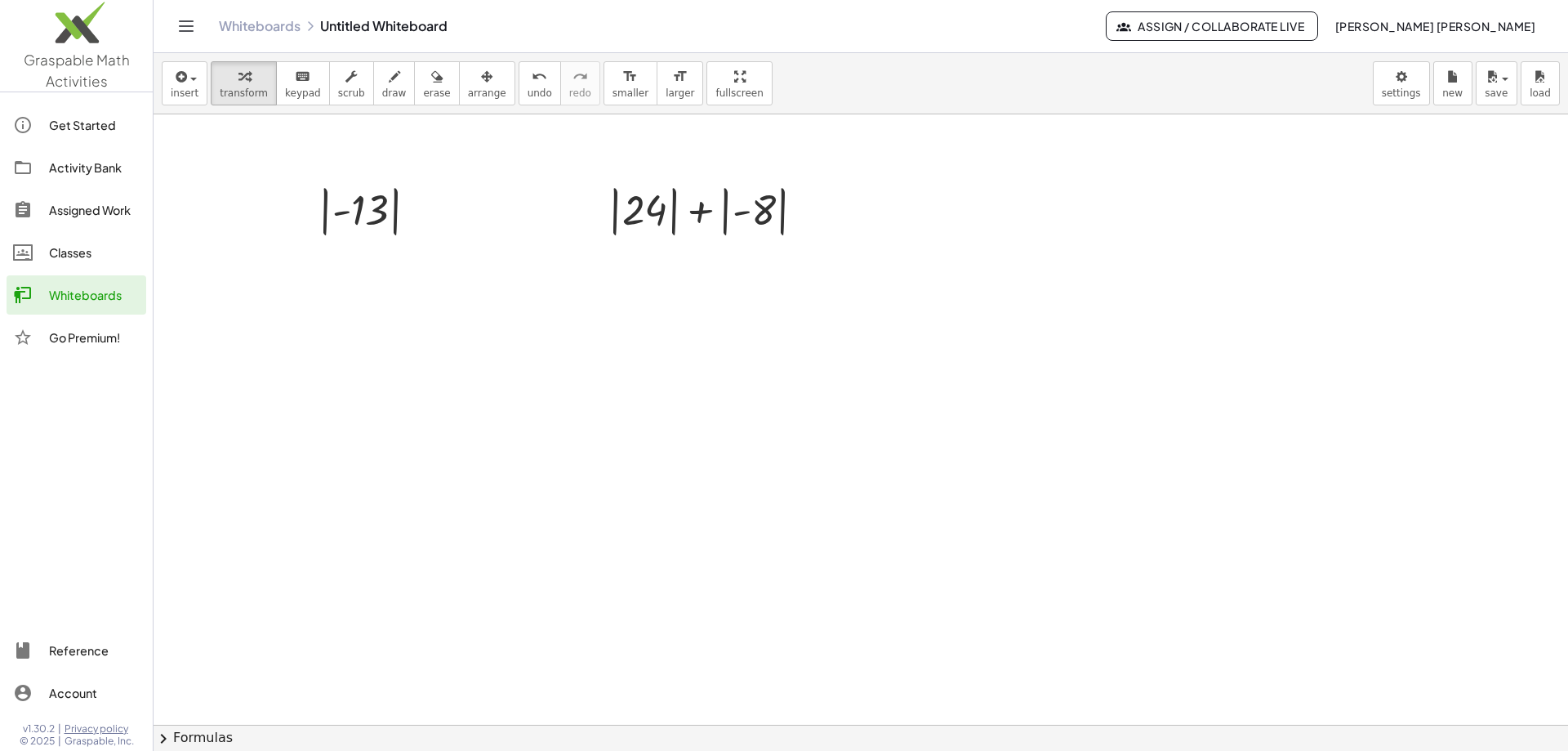
click at [88, 217] on div "Assigned Work" at bounding box center [94, 209] width 91 height 19
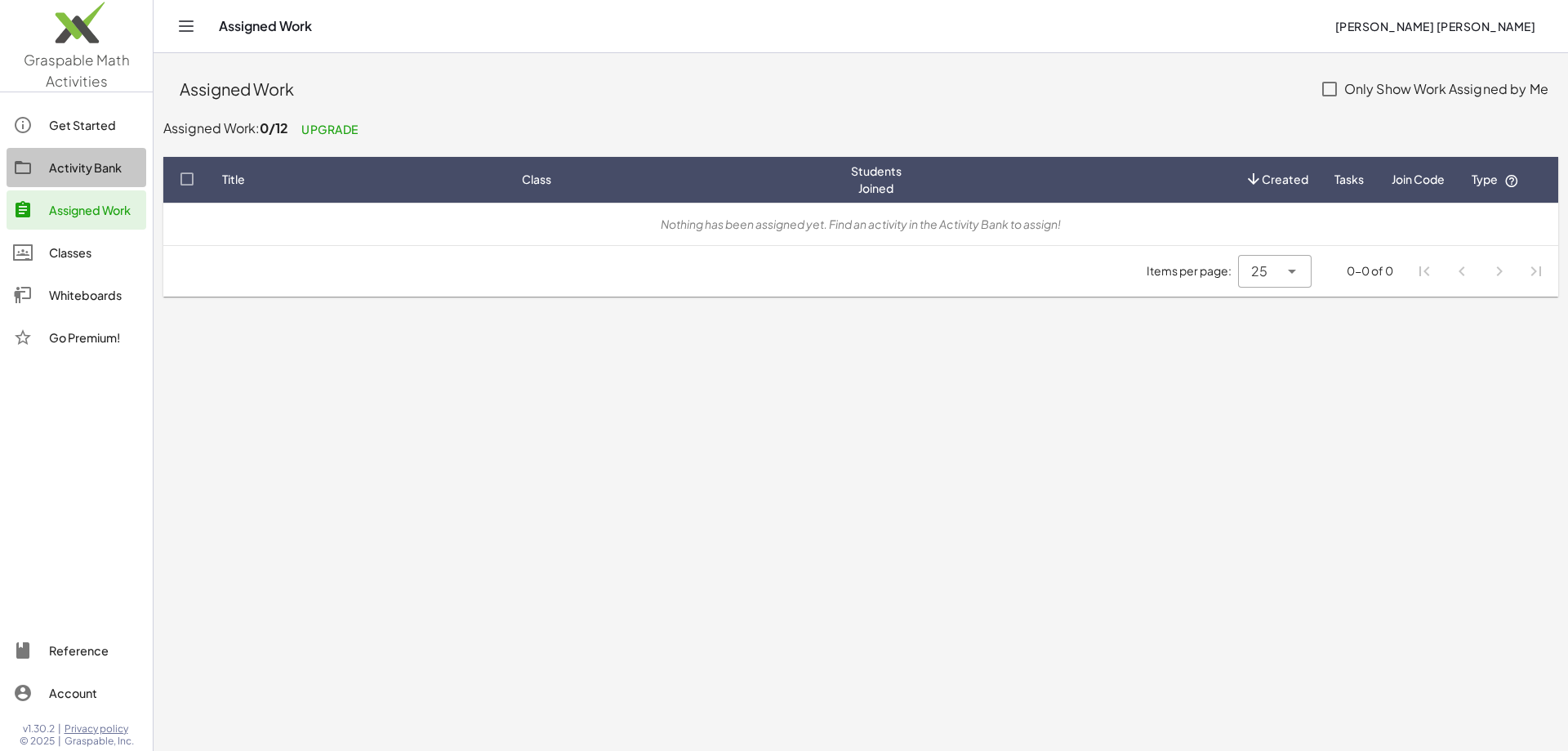
click at [58, 175] on div "Activity Bank" at bounding box center [94, 167] width 91 height 19
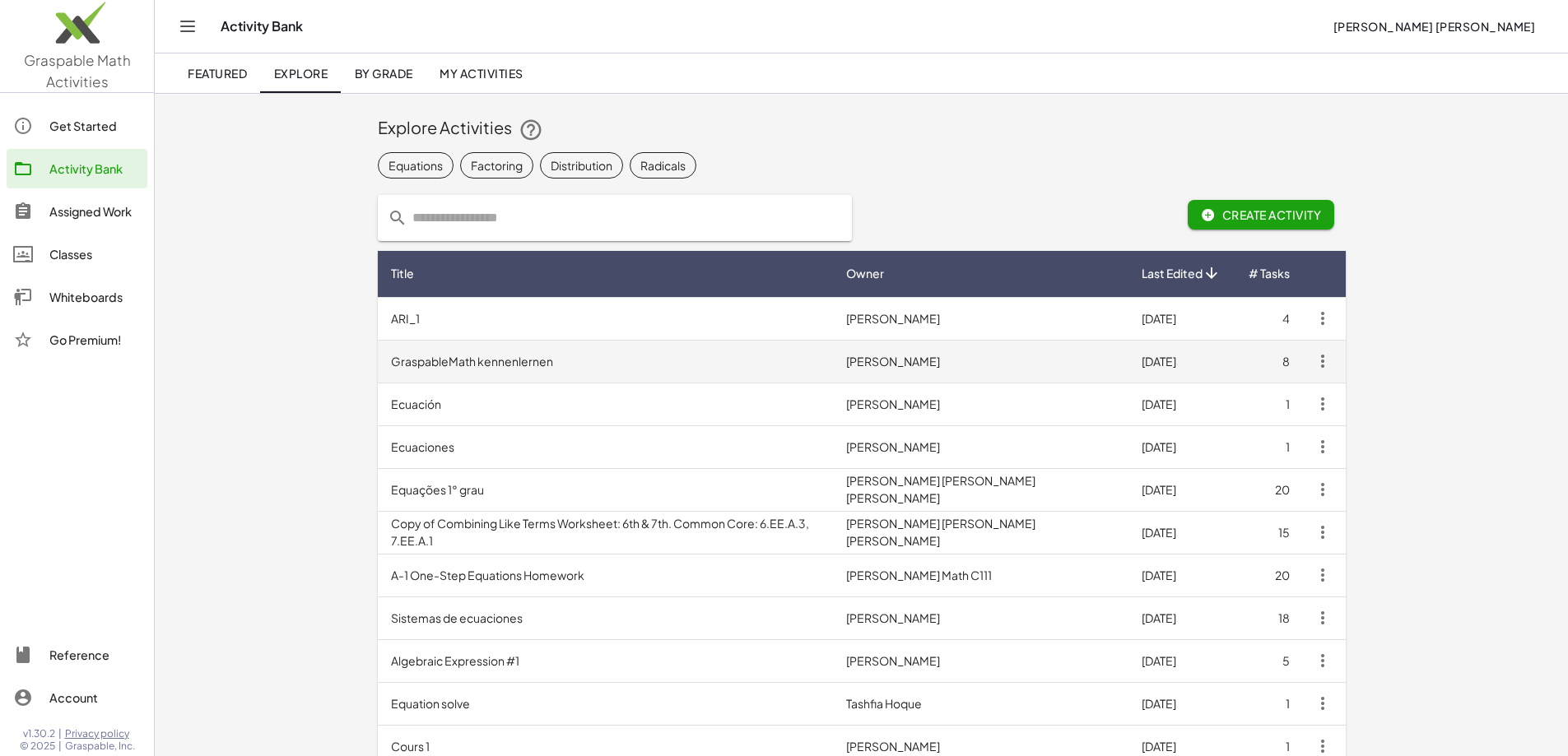
click at [378, 364] on td "GraspableMath kennenlernen" at bounding box center [606, 361] width 456 height 43
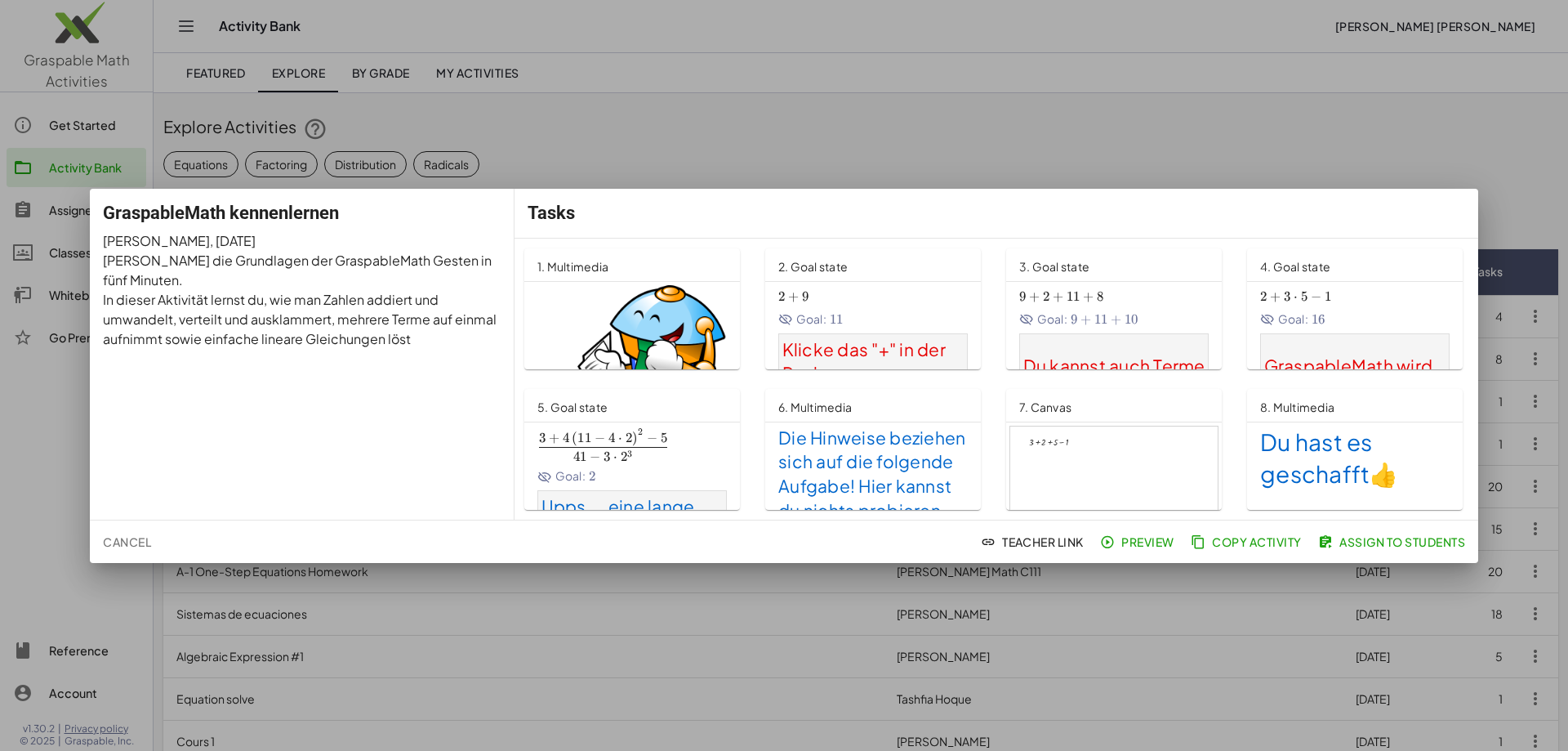
click at [650, 115] on div at bounding box center [784, 376] width 1568 height 751
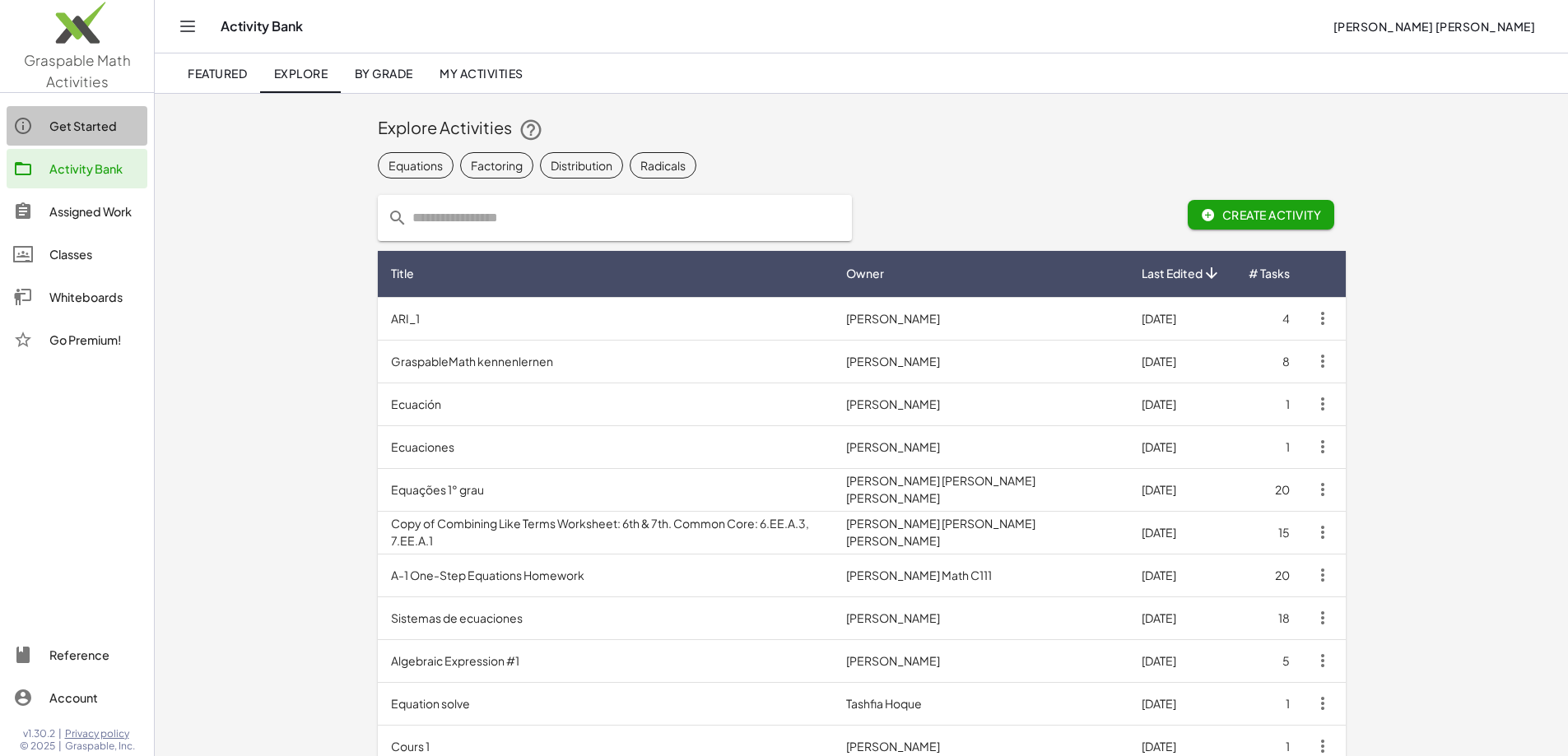
click at [68, 123] on div "Get Started" at bounding box center [95, 125] width 91 height 20
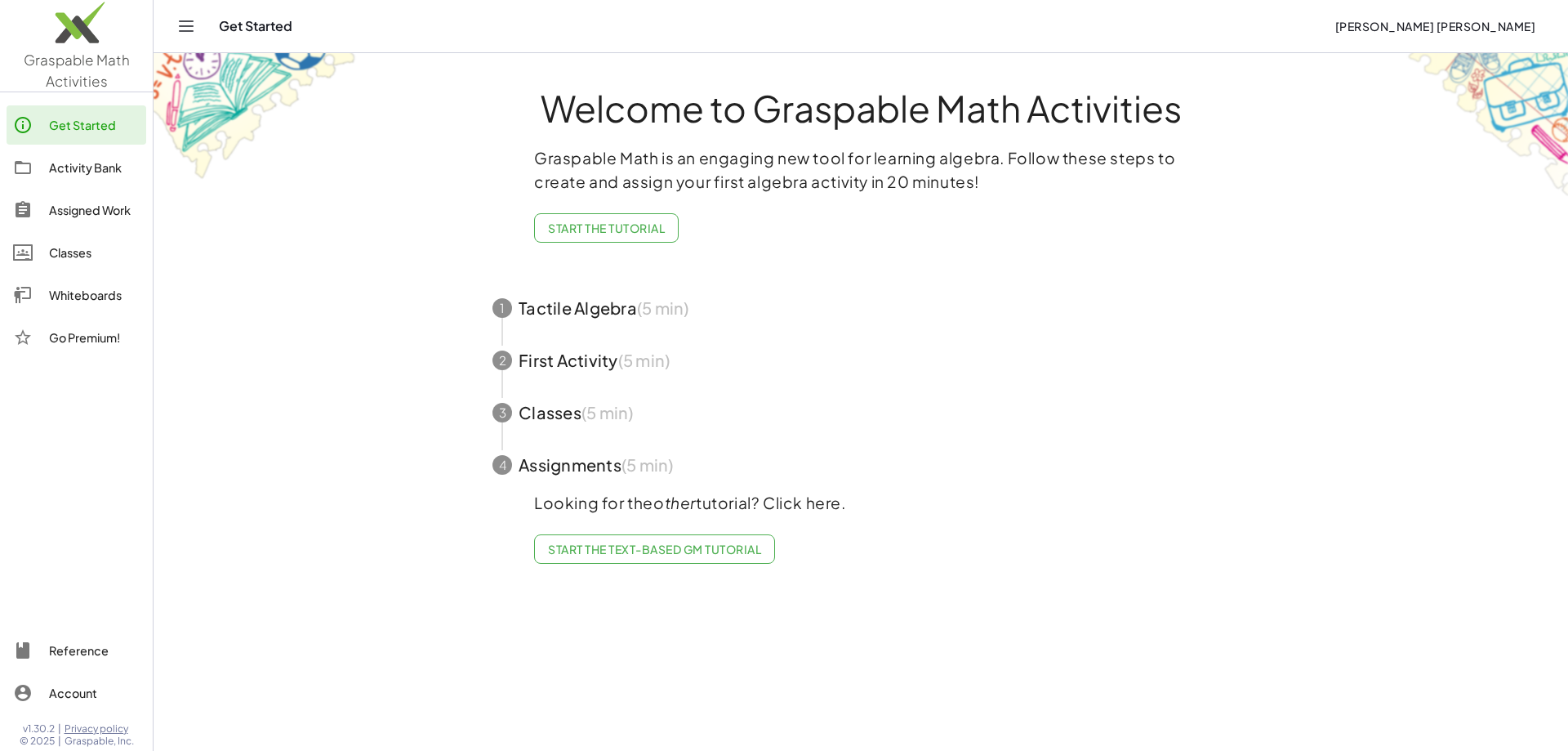
click at [601, 321] on span "button" at bounding box center [861, 309] width 776 height 53
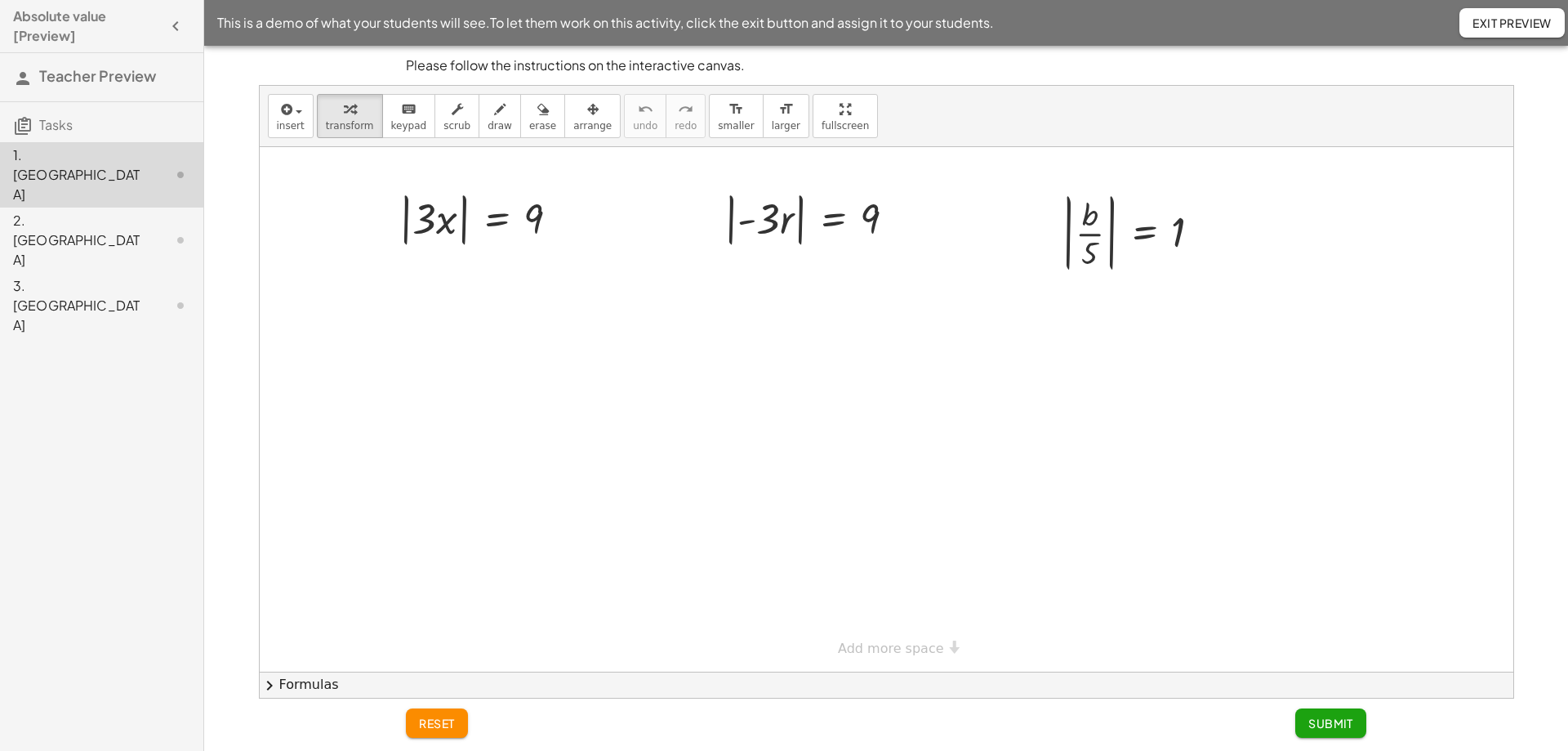
click at [178, 27] on icon "button" at bounding box center [175, 25] width 19 height 19
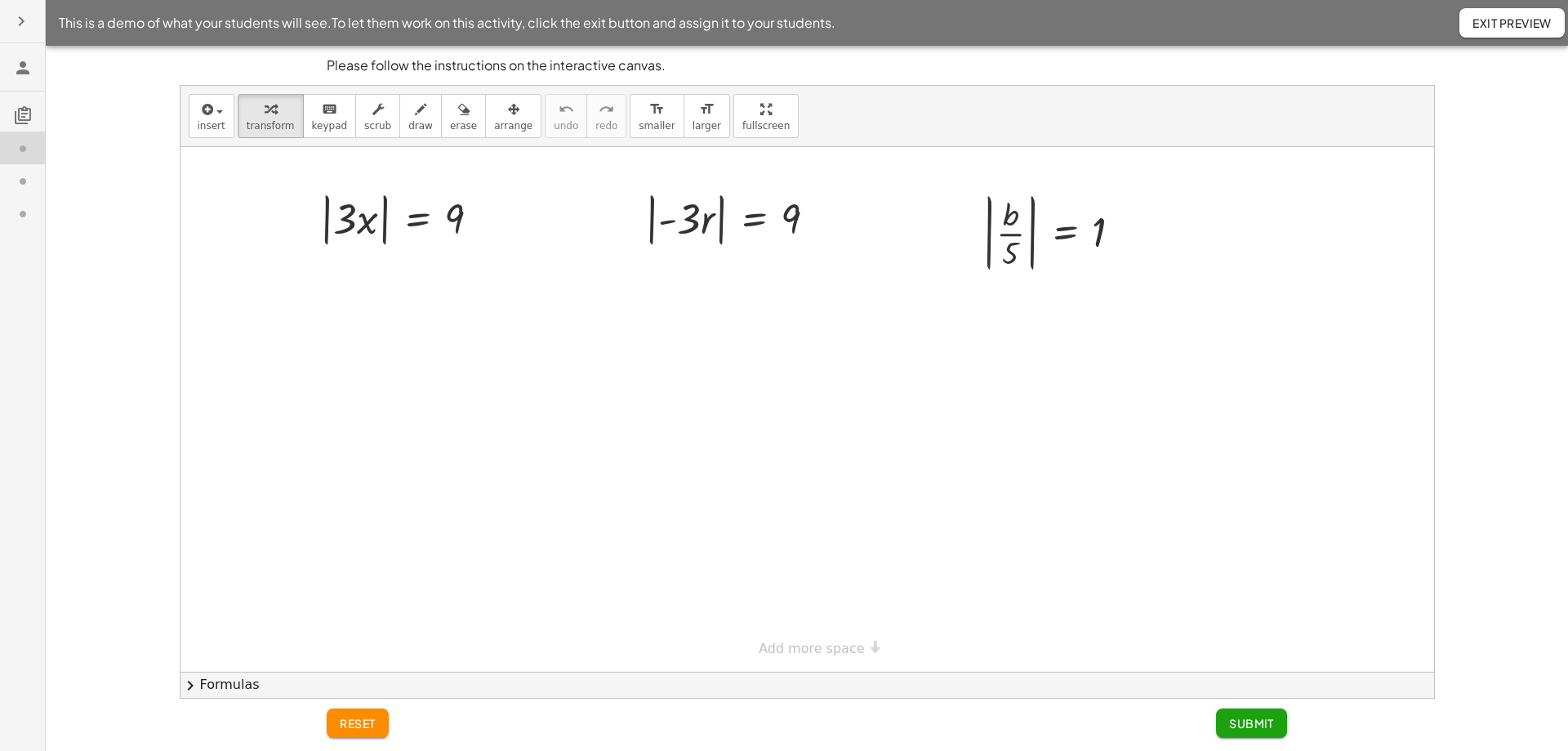
click at [10, 15] on button "button" at bounding box center [21, 21] width 30 height 30
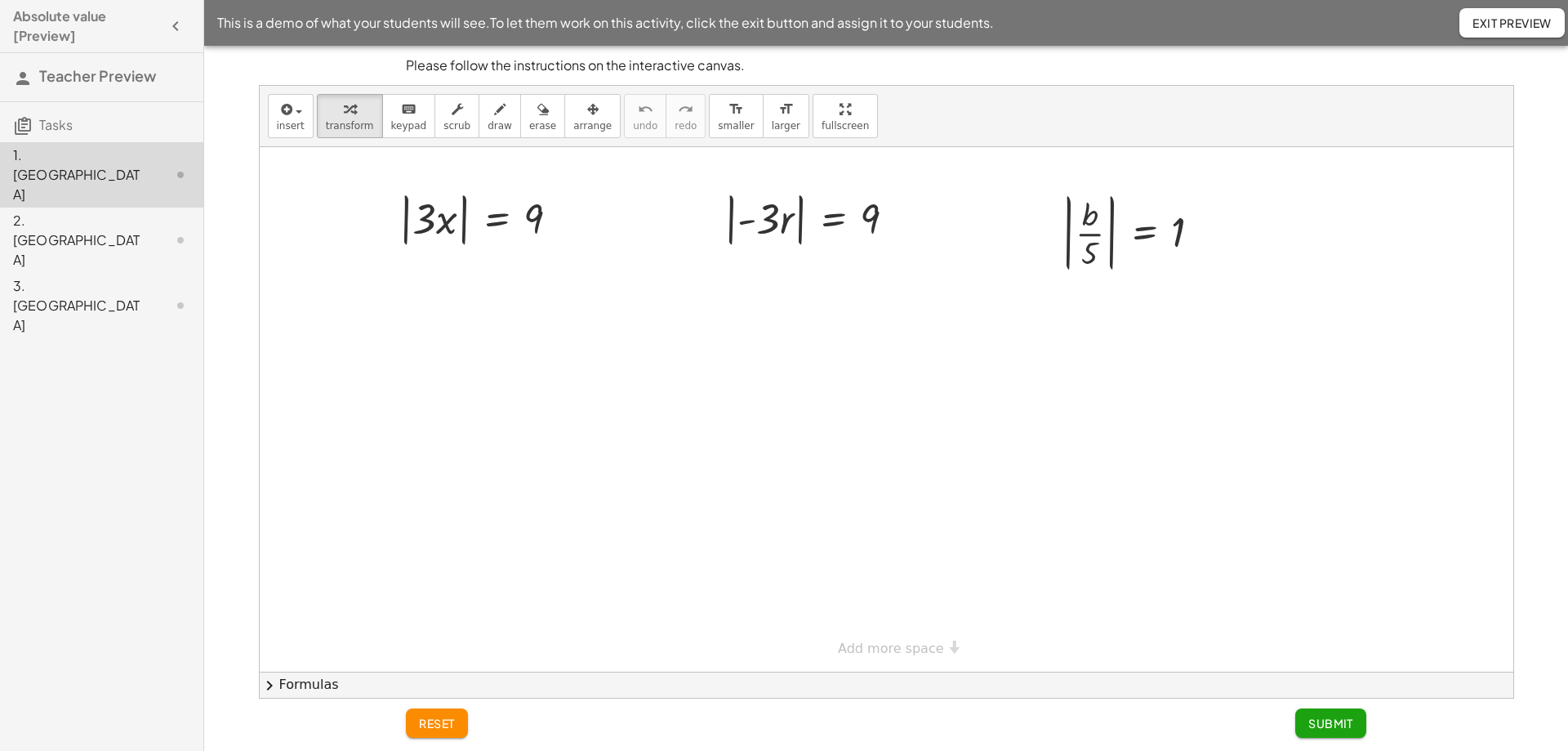
click at [1514, 19] on span "Exit Preview" at bounding box center [1512, 22] width 80 height 14
